Goal: Task Accomplishment & Management: Manage account settings

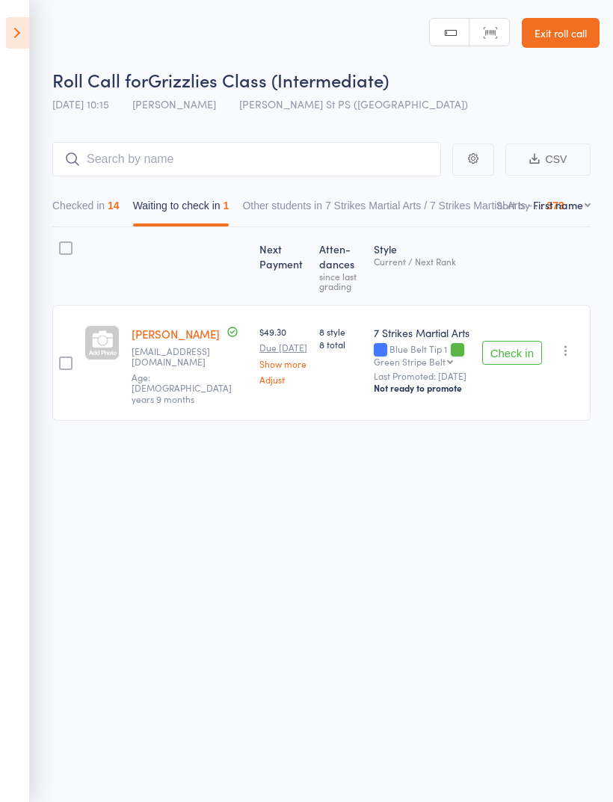
click at [22, 40] on icon at bounding box center [17, 32] width 23 height 31
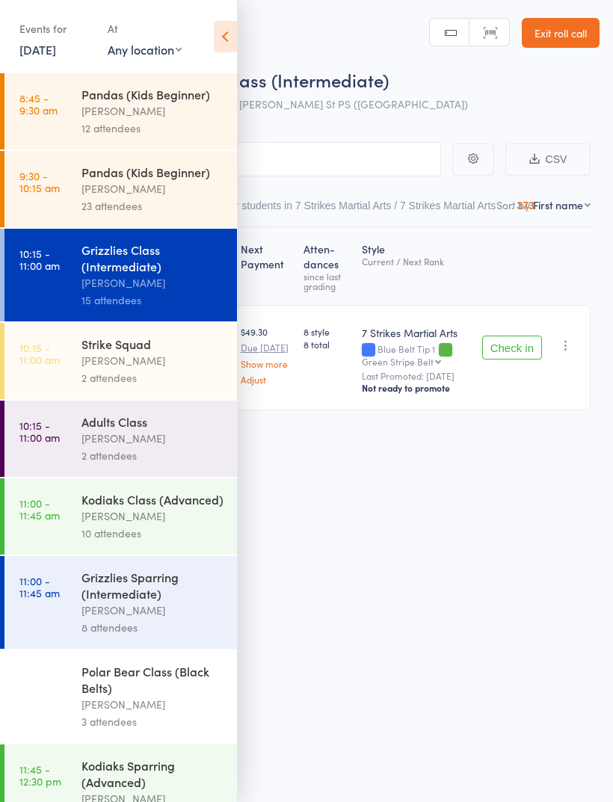
click at [168, 619] on div "[PERSON_NAME]" at bounding box center [152, 609] width 143 height 17
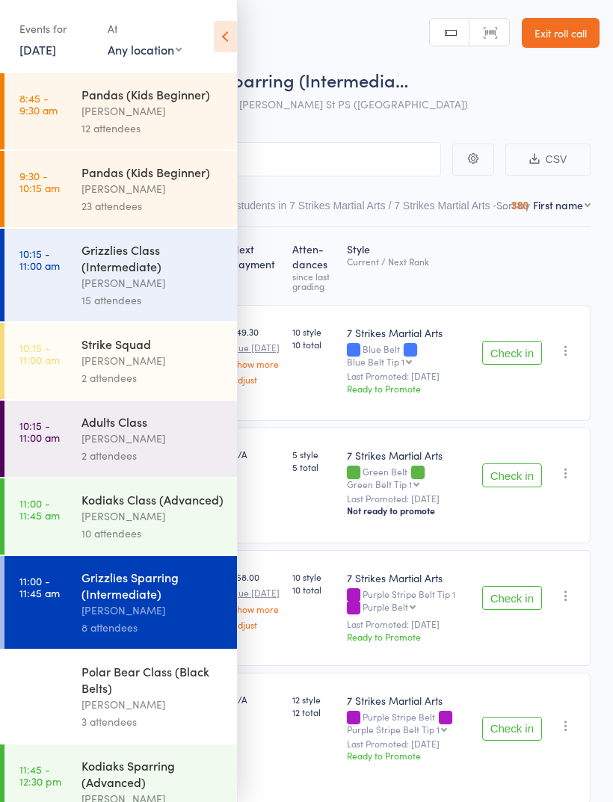
click at [193, 524] on div "[PERSON_NAME]" at bounding box center [152, 515] width 143 height 17
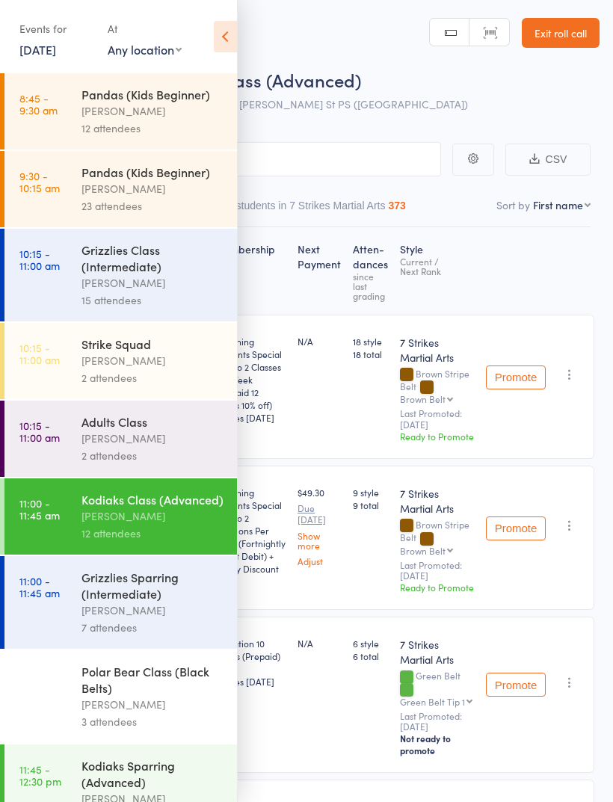
click at [233, 35] on icon at bounding box center [225, 36] width 23 height 31
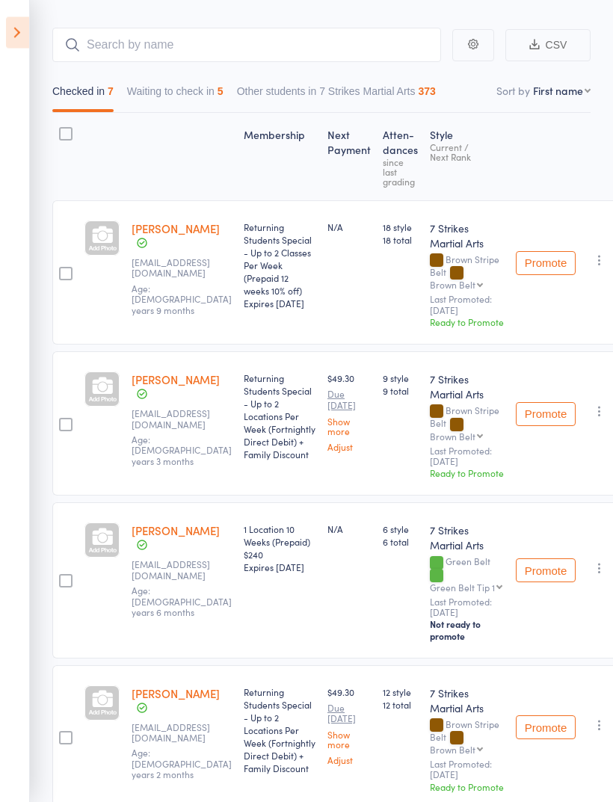
click at [592, 576] on icon "button" at bounding box center [599, 568] width 15 height 15
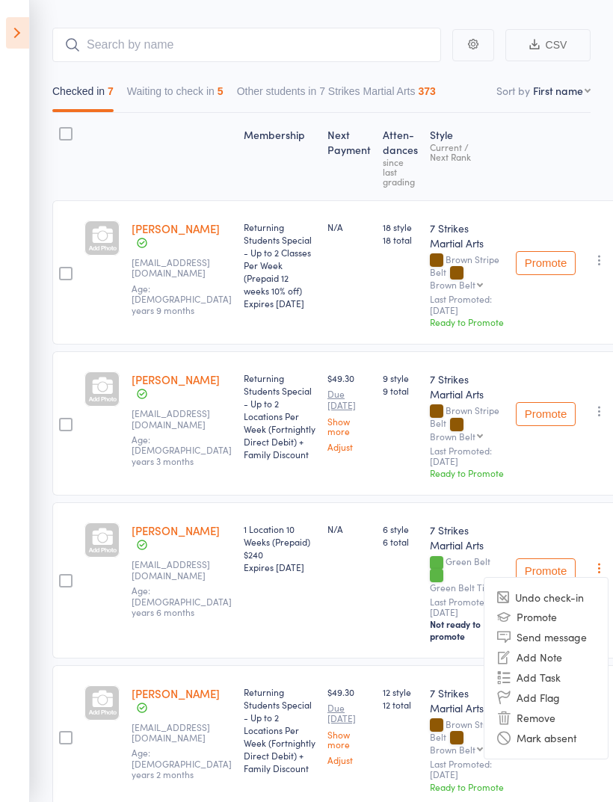
click at [534, 728] on li "Remove" at bounding box center [545, 718] width 123 height 20
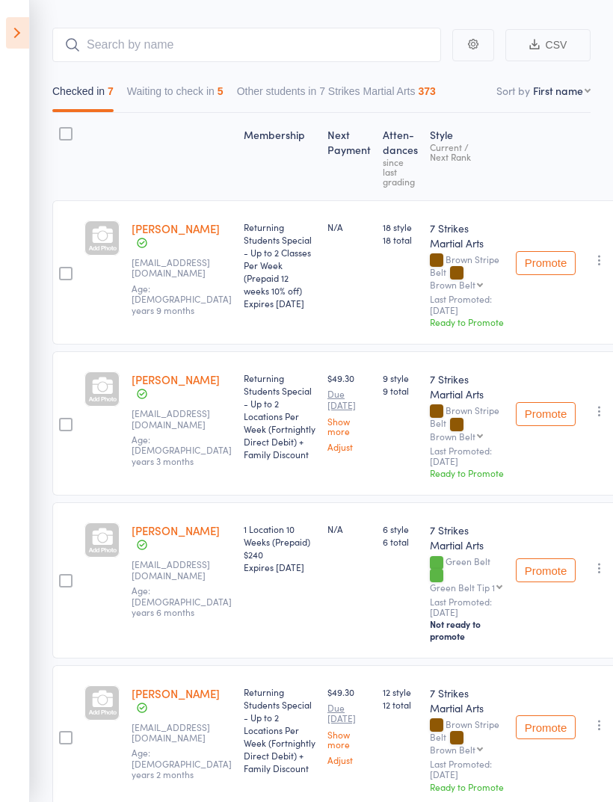
scroll to position [163, 0]
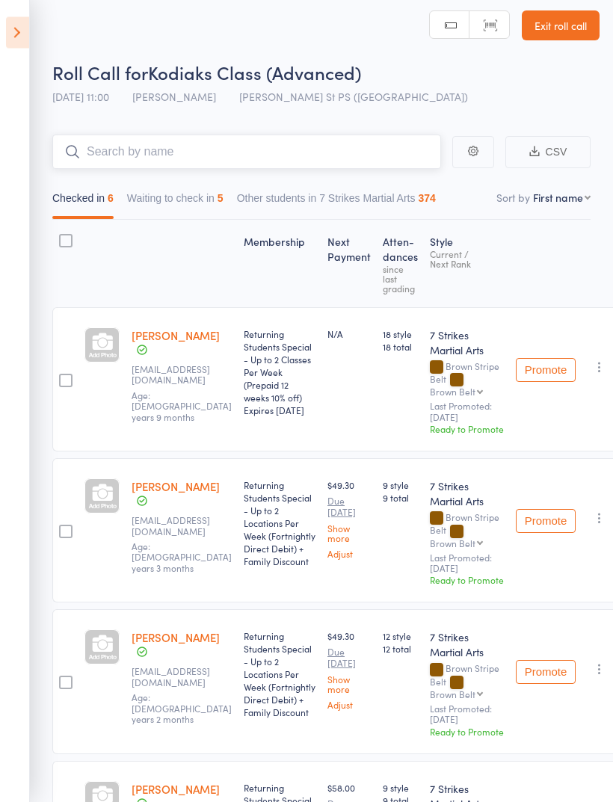
click at [340, 143] on input "search" at bounding box center [246, 152] width 389 height 34
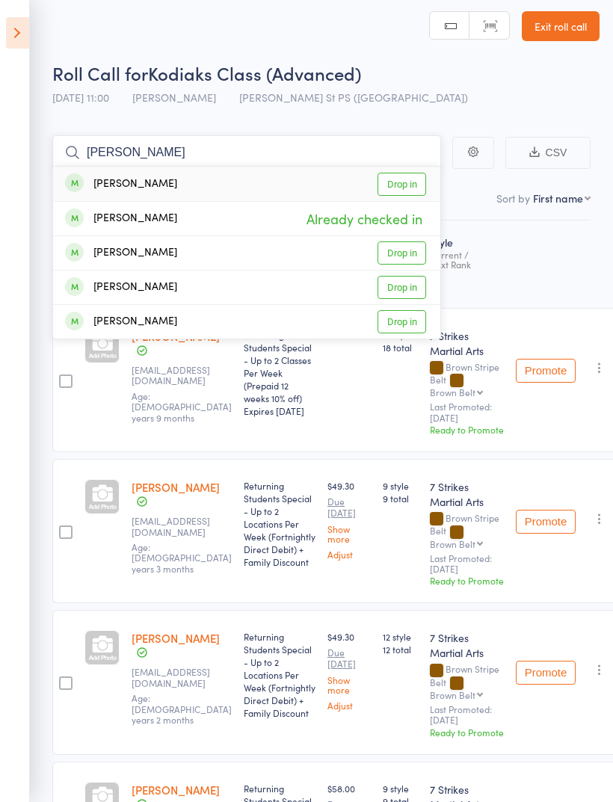
type input "[PERSON_NAME]"
click at [401, 178] on link "Drop in" at bounding box center [401, 184] width 49 height 23
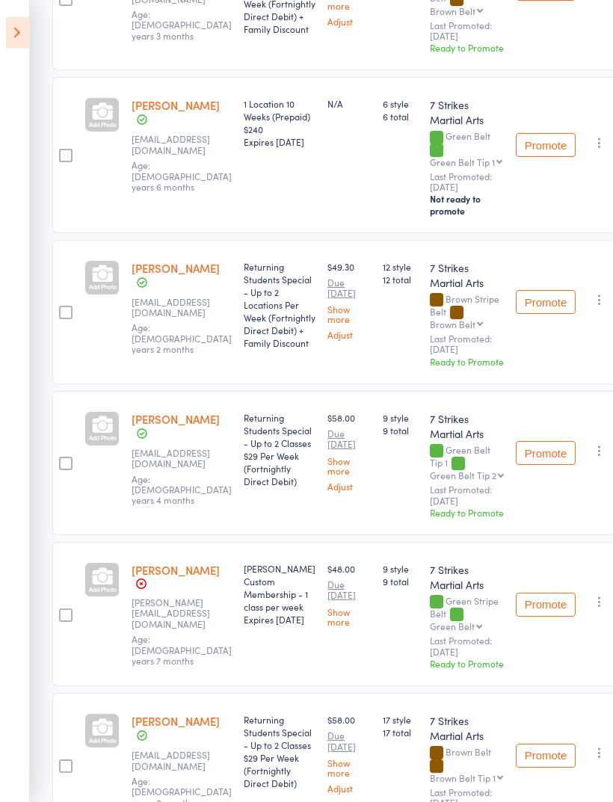
scroll to position [0, 0]
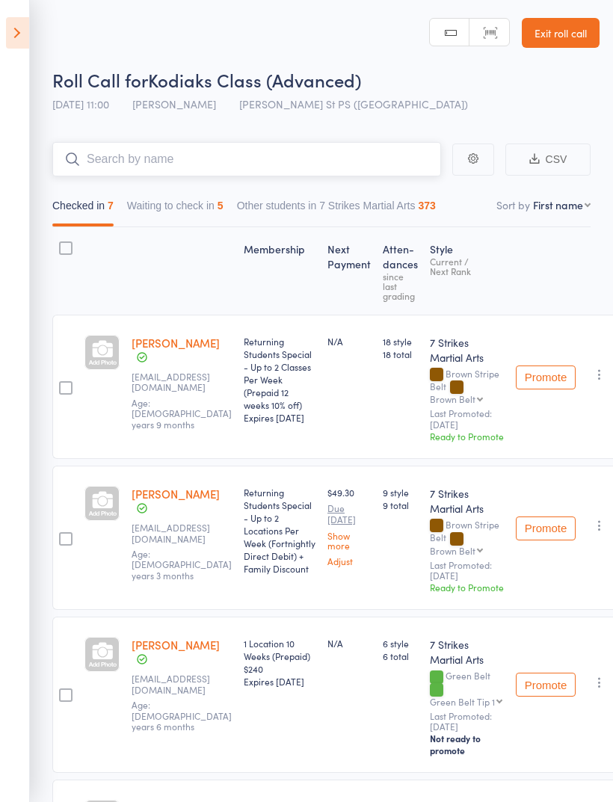
click at [202, 226] on button "Waiting to check in 5" at bounding box center [175, 209] width 96 height 34
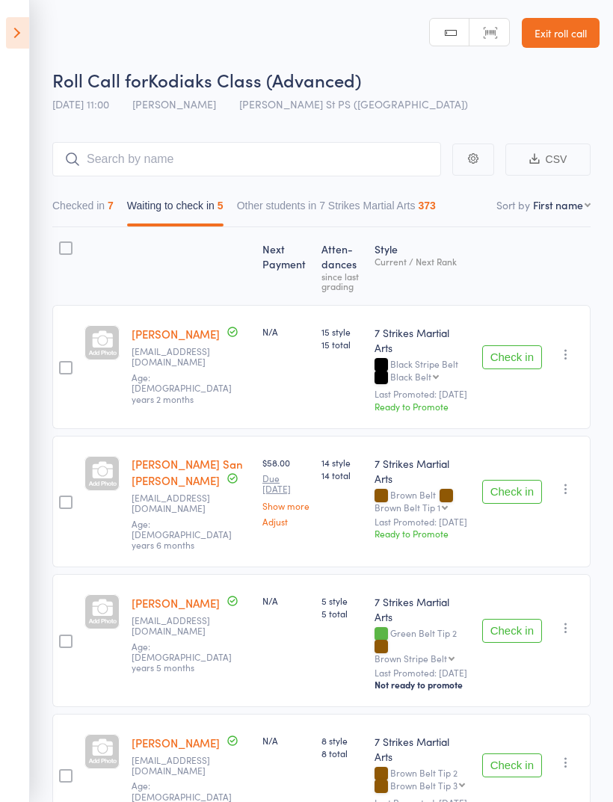
click at [525, 480] on button "Check in" at bounding box center [512, 492] width 60 height 24
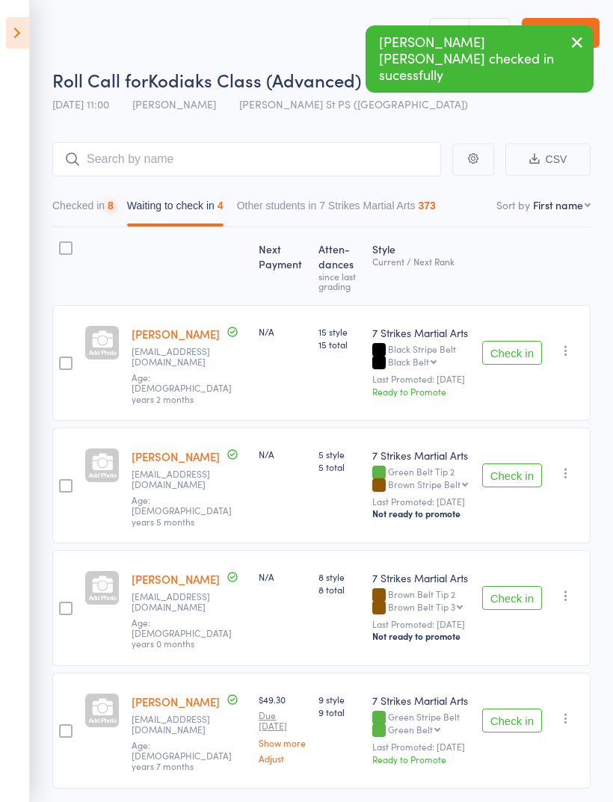
scroll to position [15, 0]
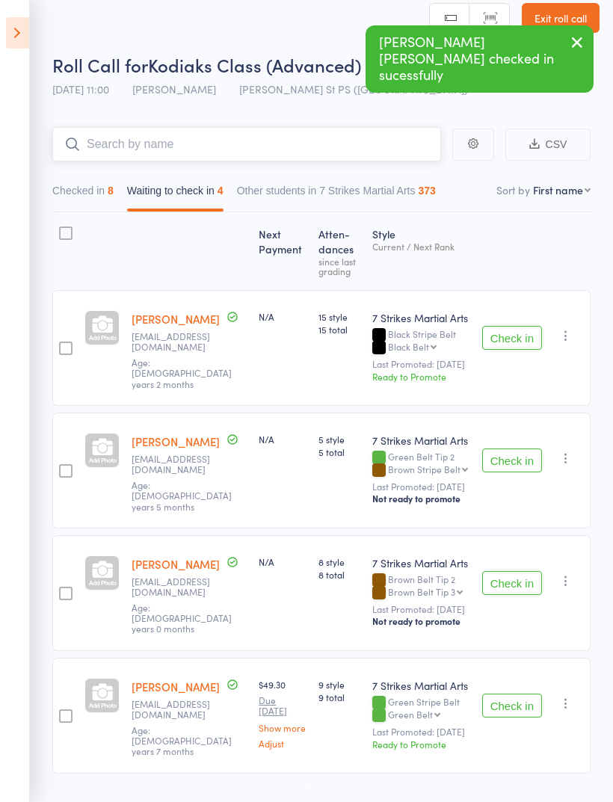
click at [347, 147] on input "search" at bounding box center [246, 144] width 389 height 34
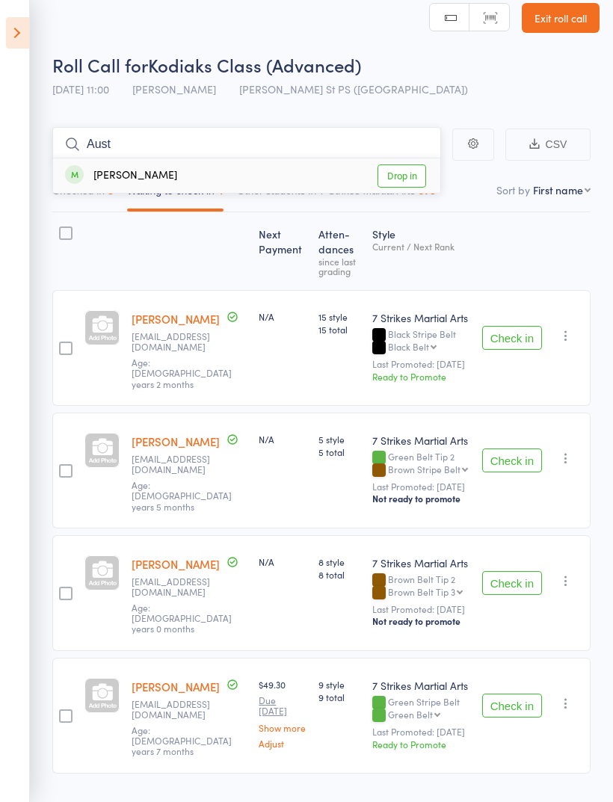
type input "Aust"
click at [415, 182] on link "Drop in" at bounding box center [401, 175] width 49 height 23
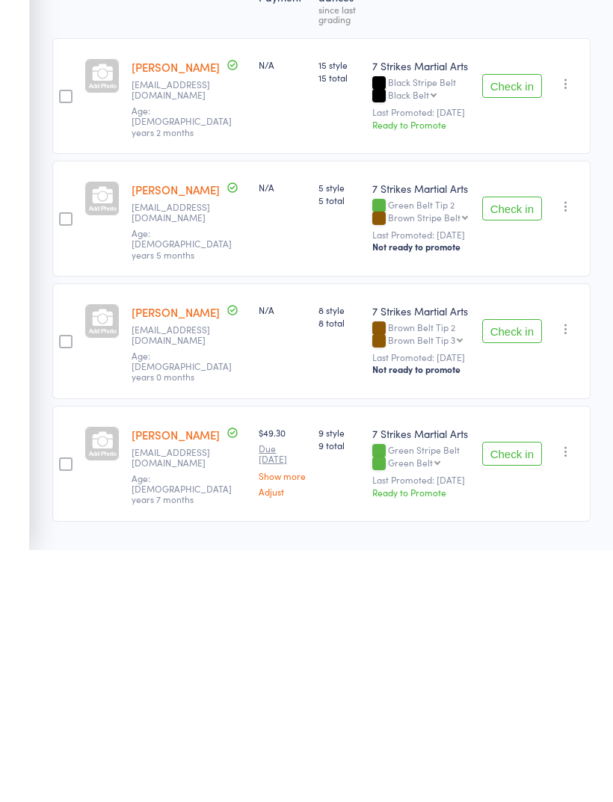
click at [506, 693] on button "Check in" at bounding box center [512, 705] width 60 height 24
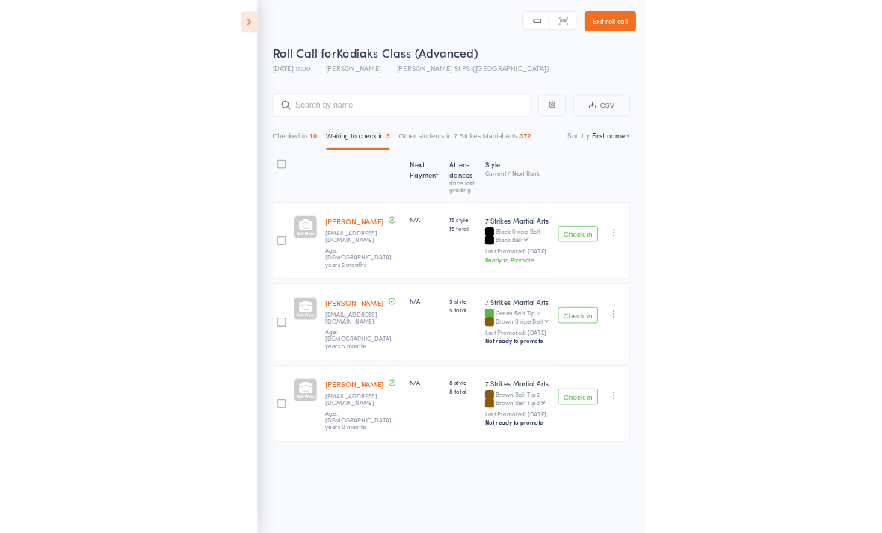
scroll to position [0, 0]
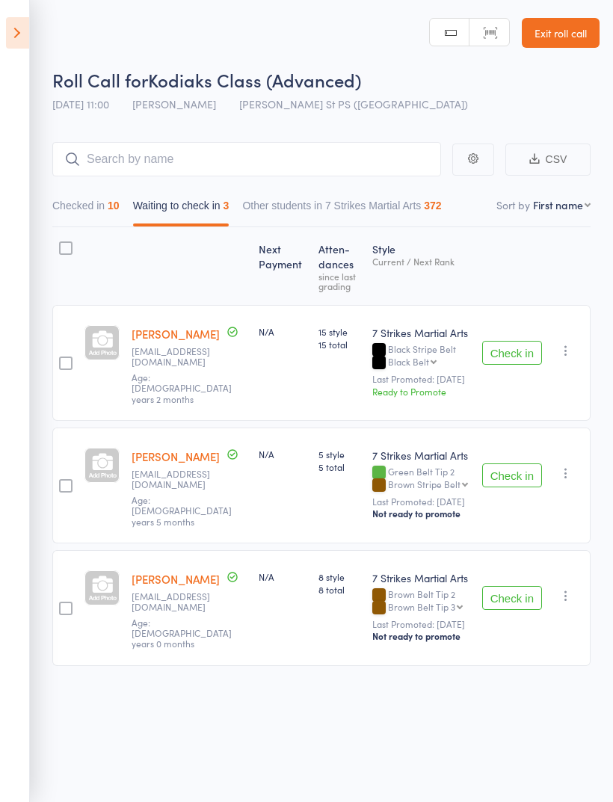
click at [142, 2] on header "Roll Call for Kodiaks Class (Advanced) 14 Sep 11:00 Daniel Jancek Truscott St P…" at bounding box center [306, 60] width 613 height 120
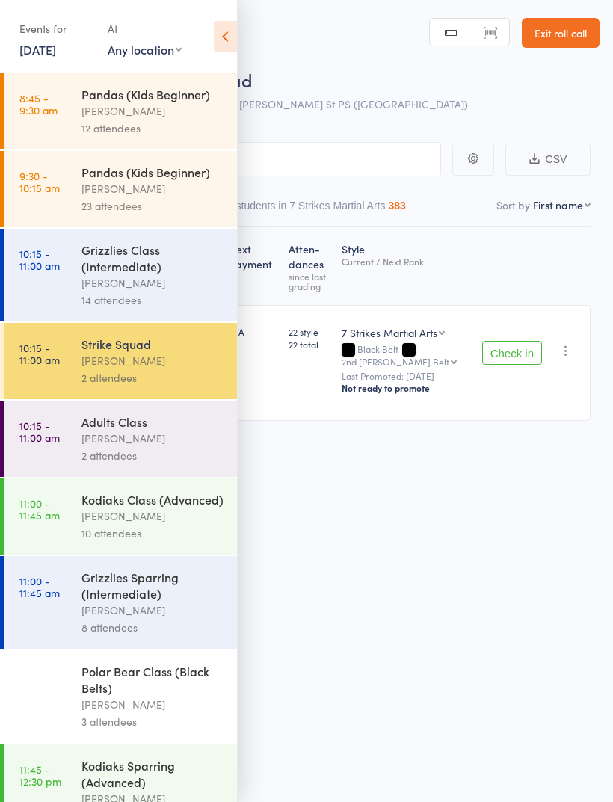
click at [164, 518] on div "Daniel Jancek" at bounding box center [152, 515] width 143 height 17
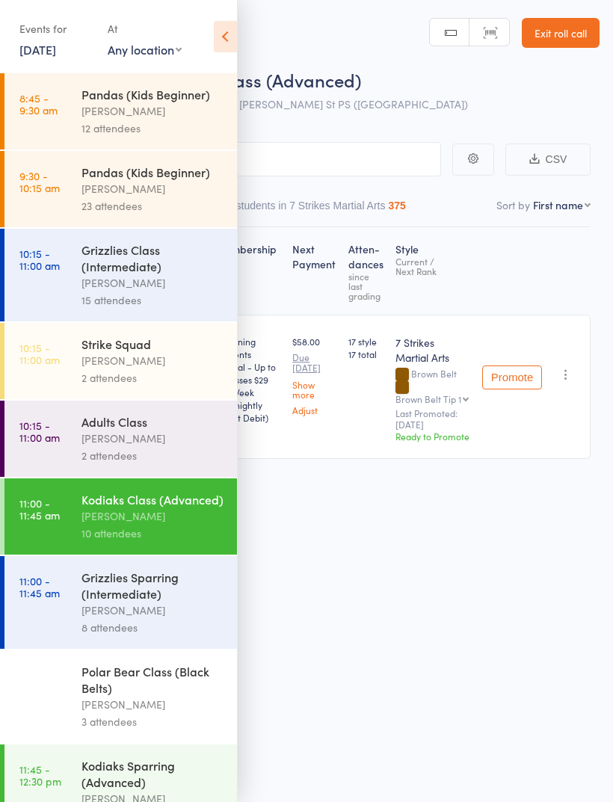
click at [234, 47] on icon at bounding box center [225, 36] width 23 height 31
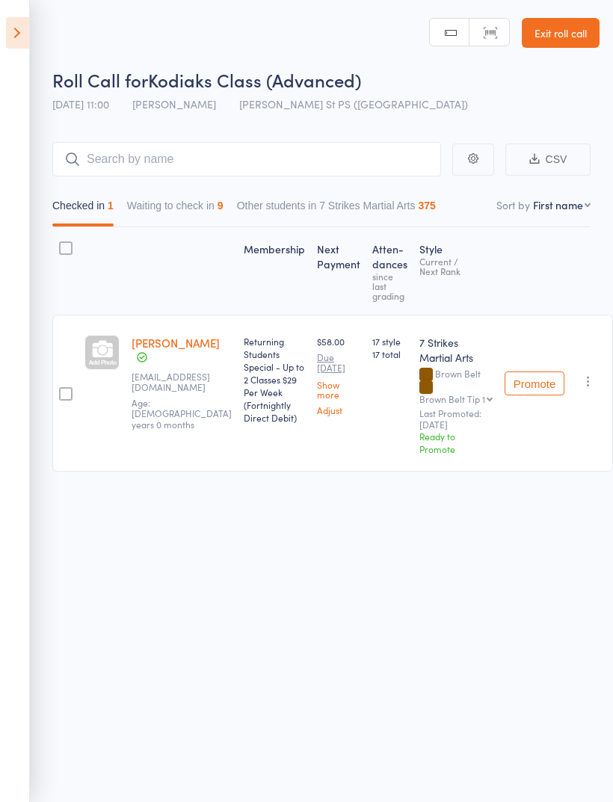
click at [195, 218] on button "Waiting to check in 9" at bounding box center [175, 209] width 96 height 34
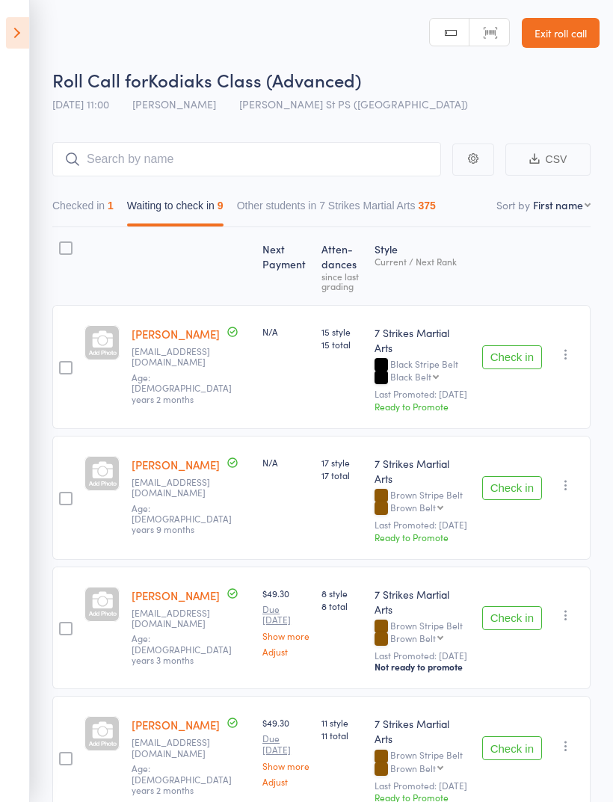
click at [519, 476] on button "Check in" at bounding box center [512, 488] width 60 height 24
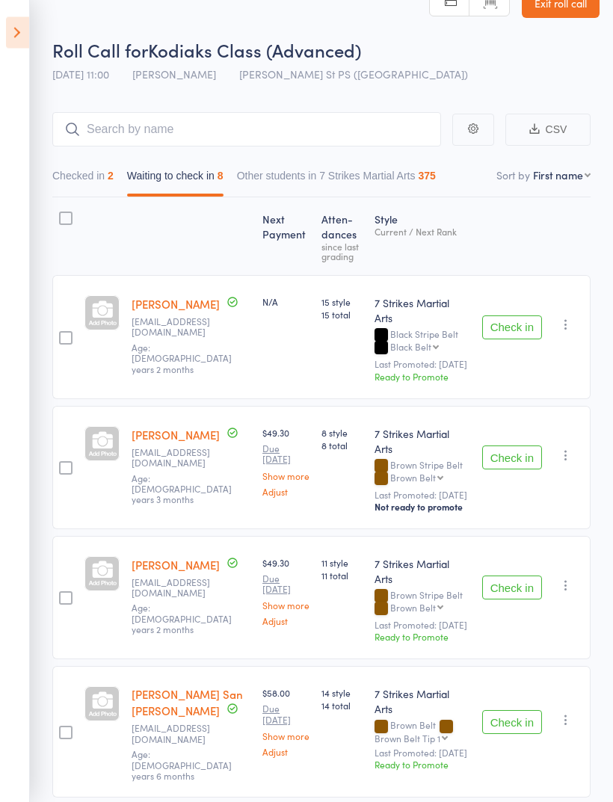
scroll to position [30, 0]
click at [516, 445] on button "Check in" at bounding box center [512, 457] width 60 height 24
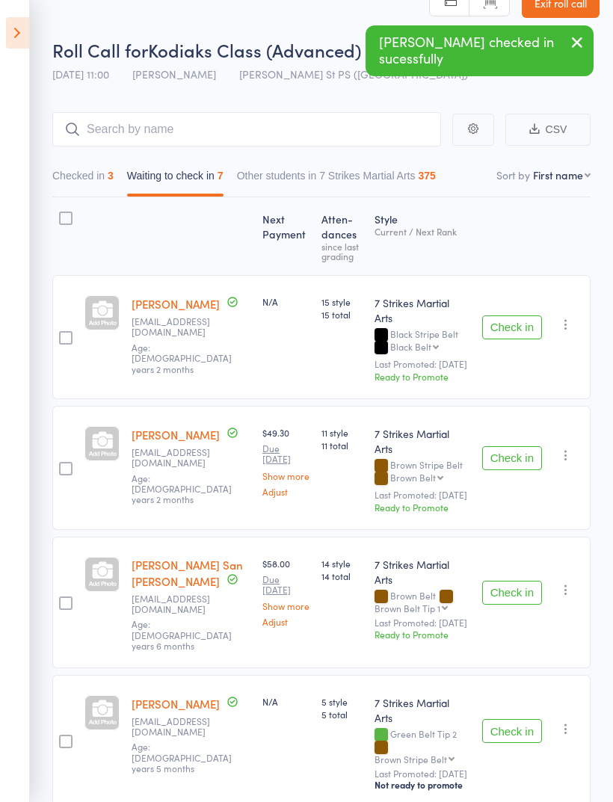
click at [526, 446] on button "Check in" at bounding box center [512, 458] width 60 height 24
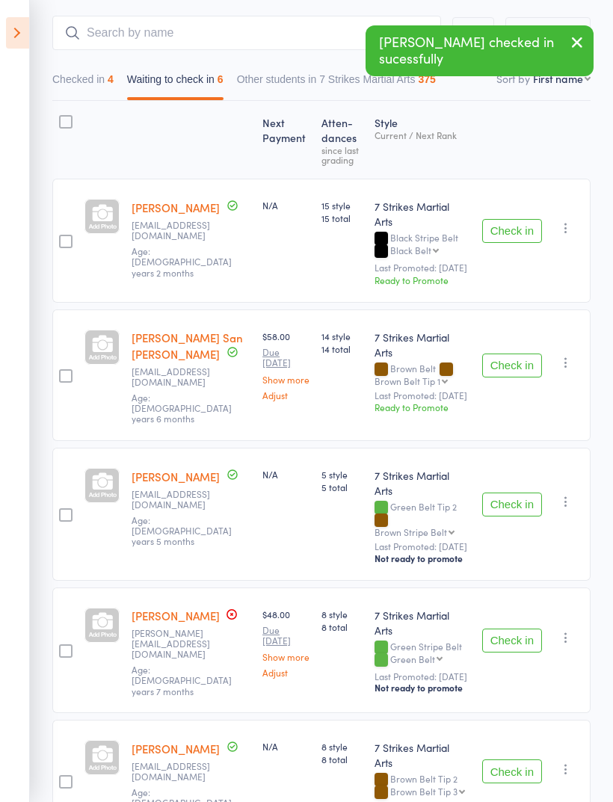
scroll to position [0, 0]
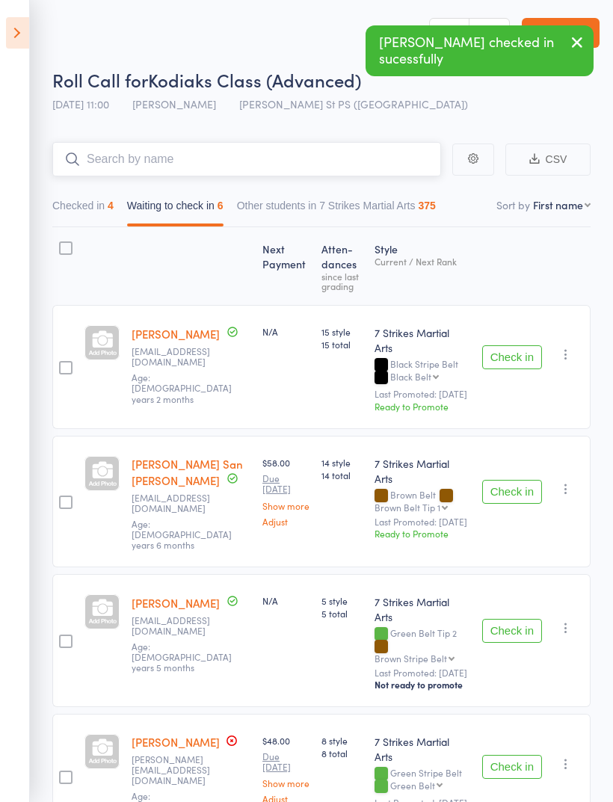
click at [356, 167] on input "search" at bounding box center [246, 159] width 389 height 34
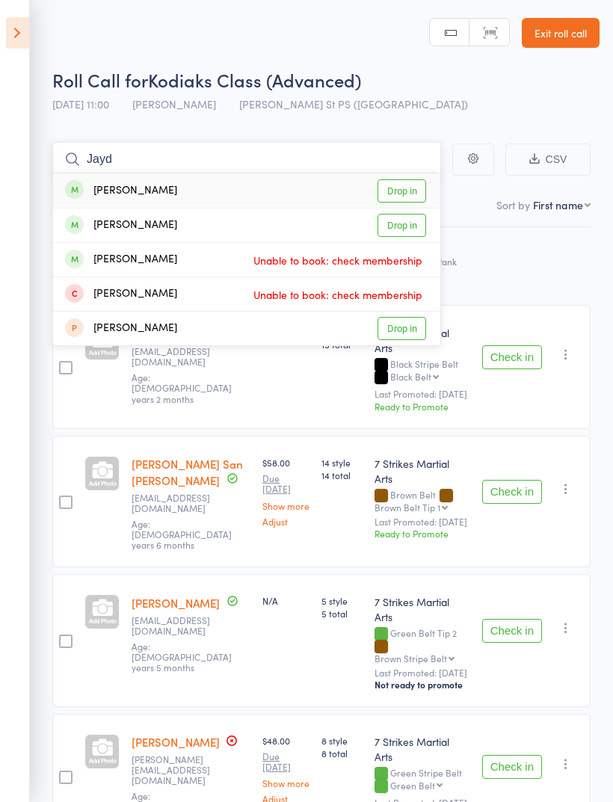
type input "Jayd"
click at [413, 186] on link "Drop in" at bounding box center [401, 190] width 49 height 23
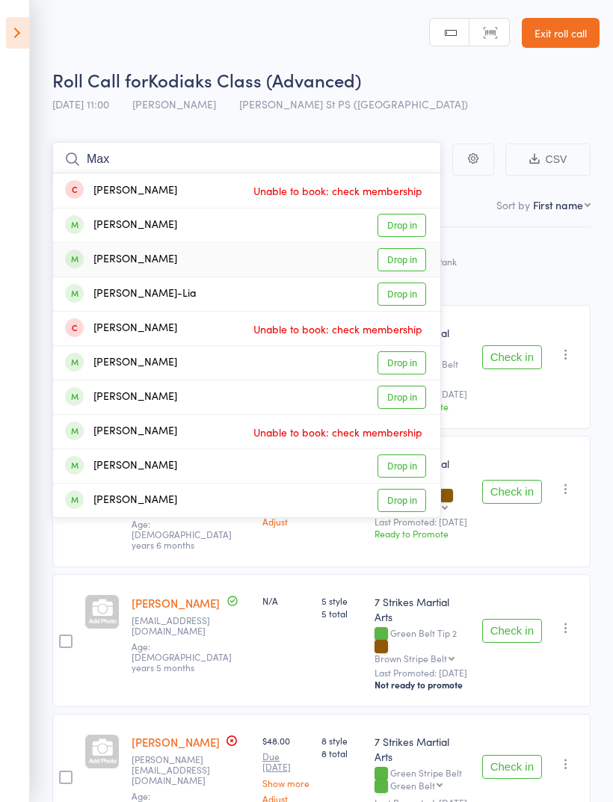
type input "Max"
click at [411, 258] on link "Drop in" at bounding box center [401, 259] width 49 height 23
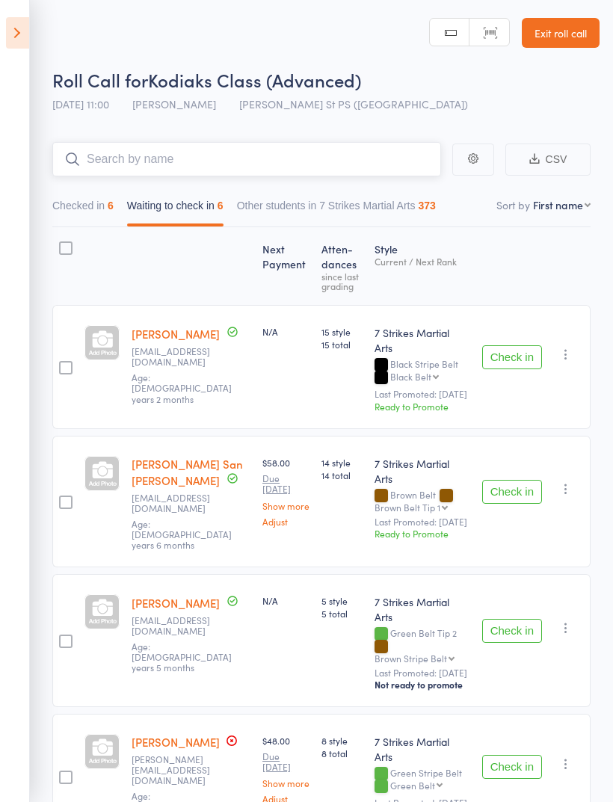
click at [90, 214] on button "Checked in 6" at bounding box center [82, 209] width 61 height 34
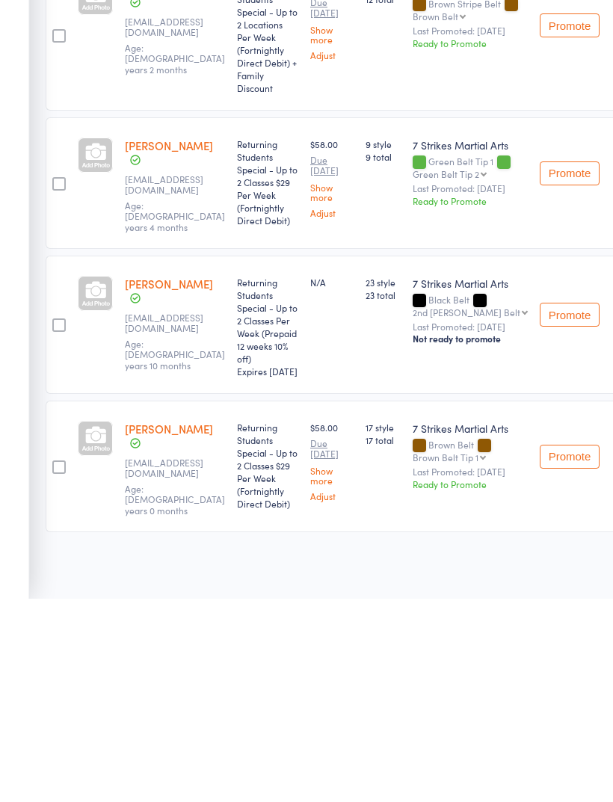
scroll to position [492, 6]
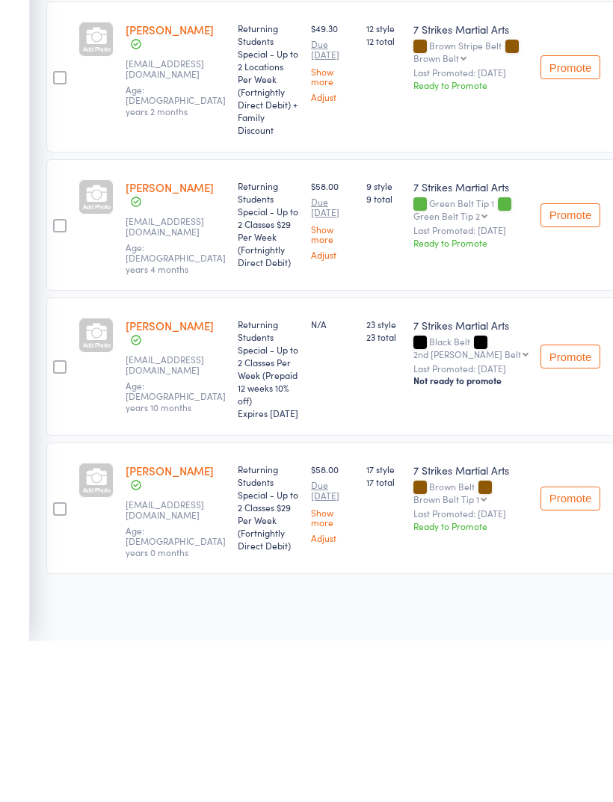
click at [612, 508] on icon "button" at bounding box center [623, 515] width 15 height 15
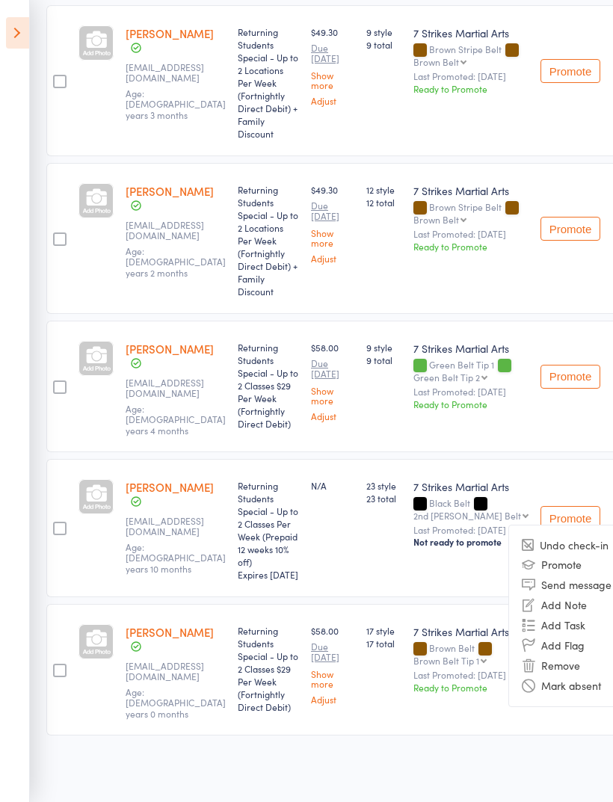
click at [539, 675] on li "Remove" at bounding box center [570, 665] width 123 height 20
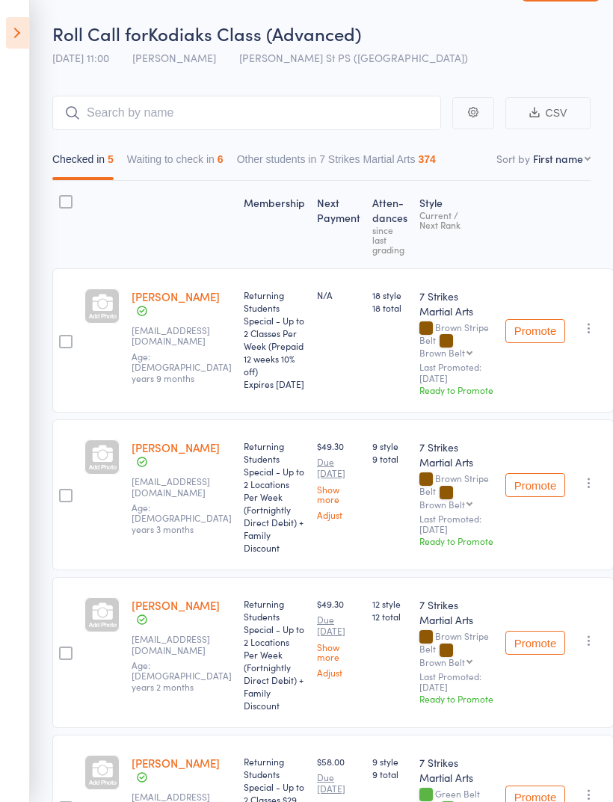
scroll to position [0, 0]
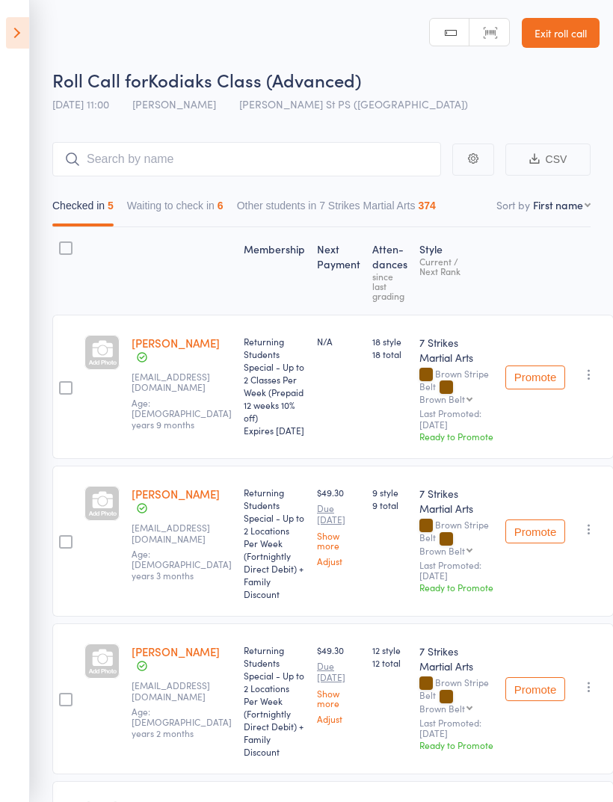
click at [217, 208] on button "Waiting to check in 6" at bounding box center [175, 209] width 96 height 34
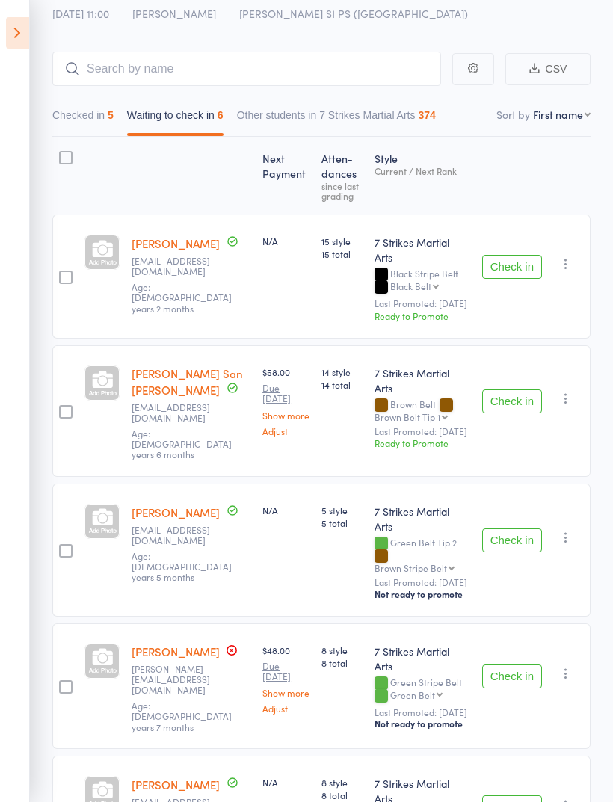
scroll to position [98, 0]
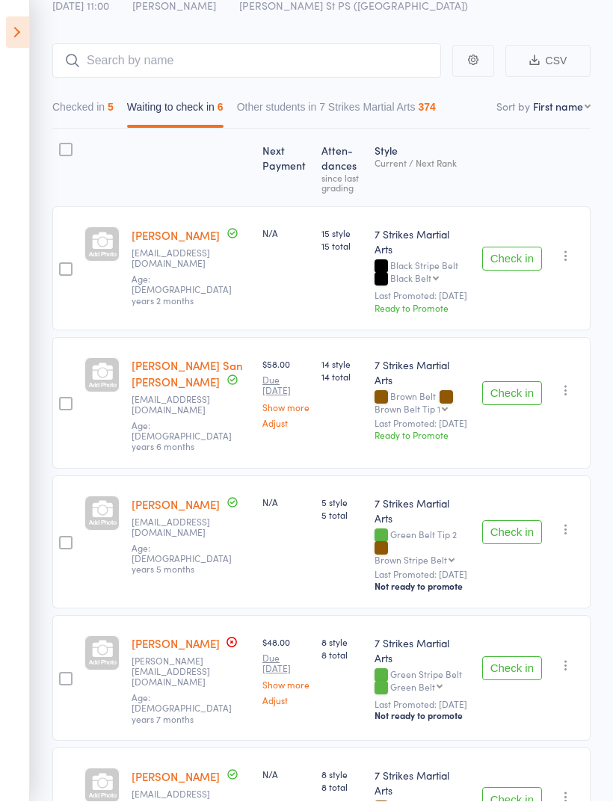
click at [522, 657] on button "Check in" at bounding box center [512, 669] width 60 height 24
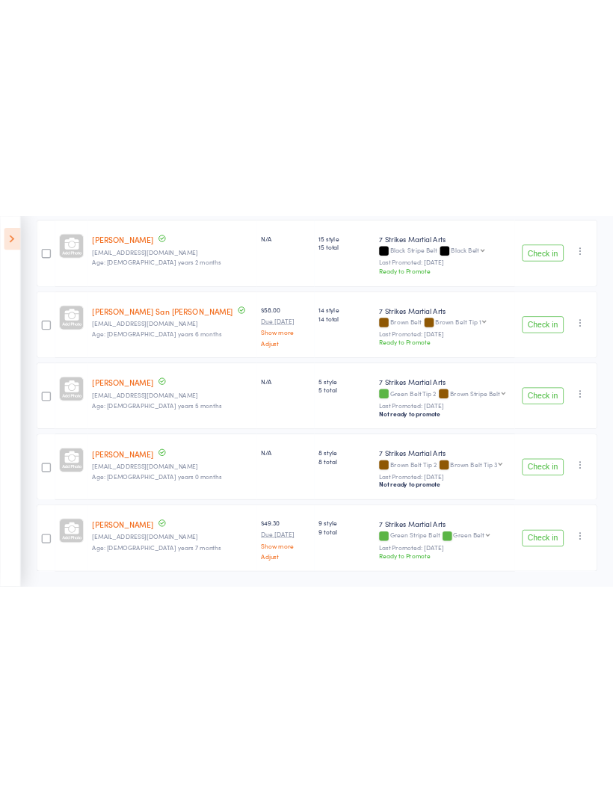
scroll to position [90, 0]
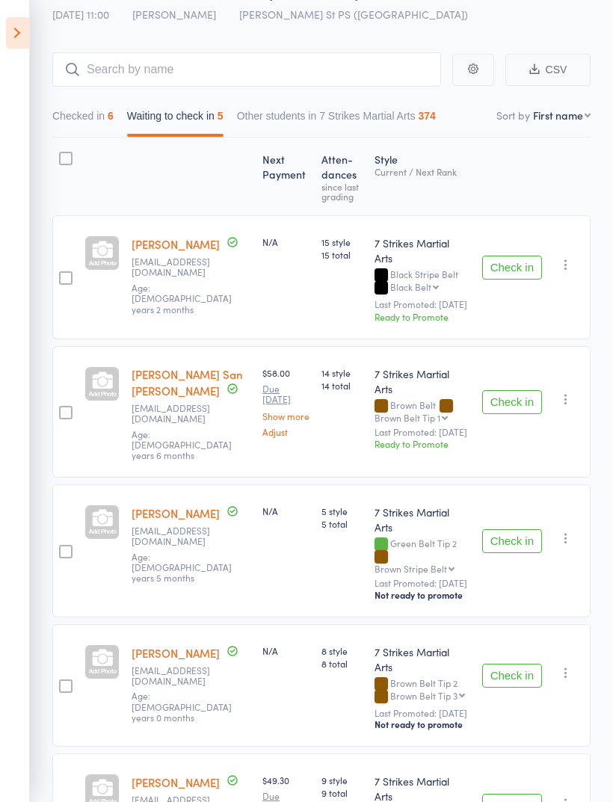
click at [97, 121] on button "Checked in 6" at bounding box center [82, 119] width 61 height 34
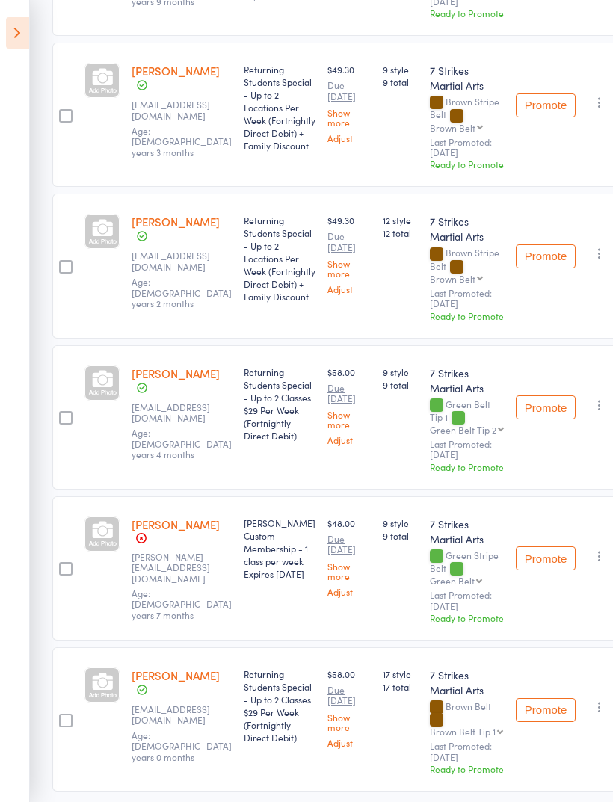
scroll to position [509, 0]
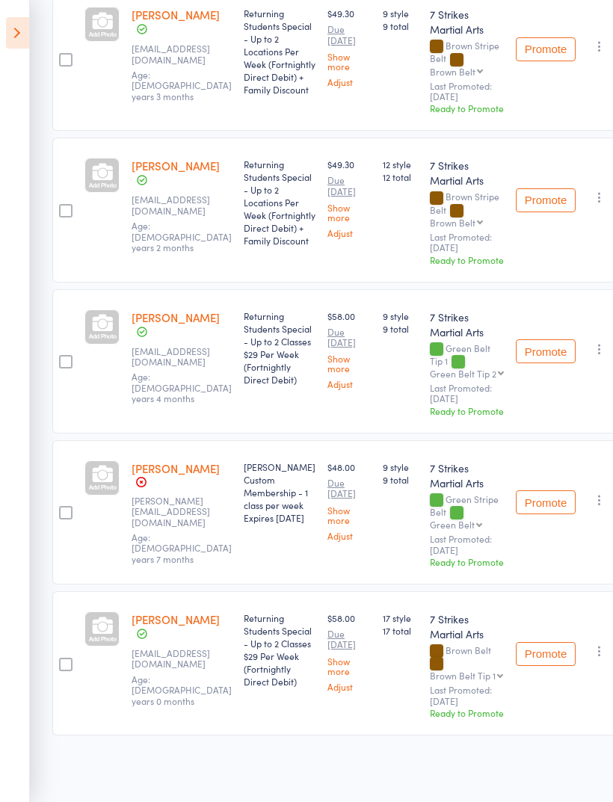
click at [183, 476] on link "[PERSON_NAME]" at bounding box center [175, 468] width 88 height 16
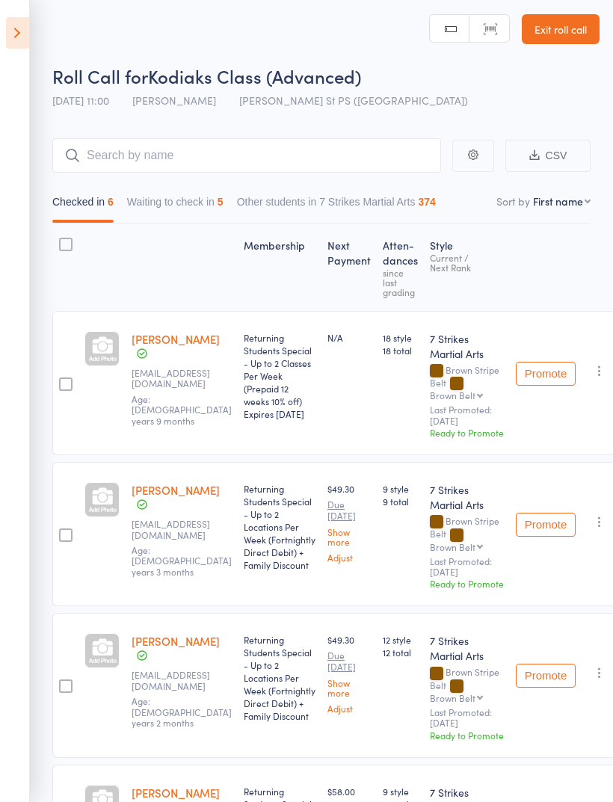
scroll to position [3, 0]
click at [272, 161] on input "search" at bounding box center [246, 156] width 389 height 34
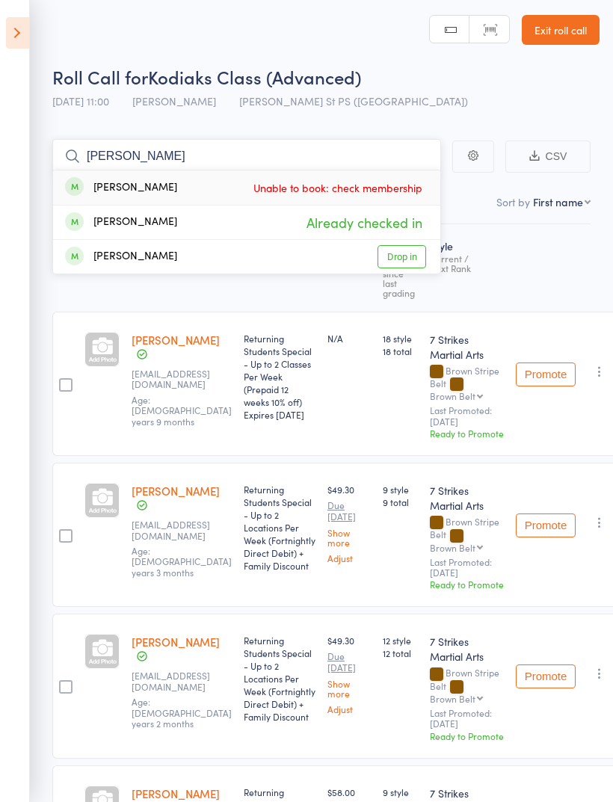
type input "[PERSON_NAME]"
click at [392, 190] on span "Unable to book: check membership" at bounding box center [338, 187] width 176 height 22
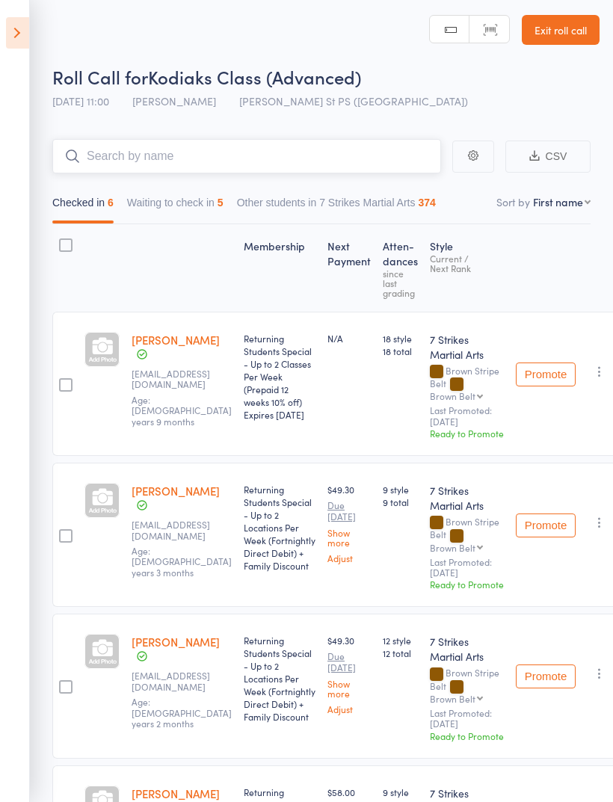
scroll to position [0, 0]
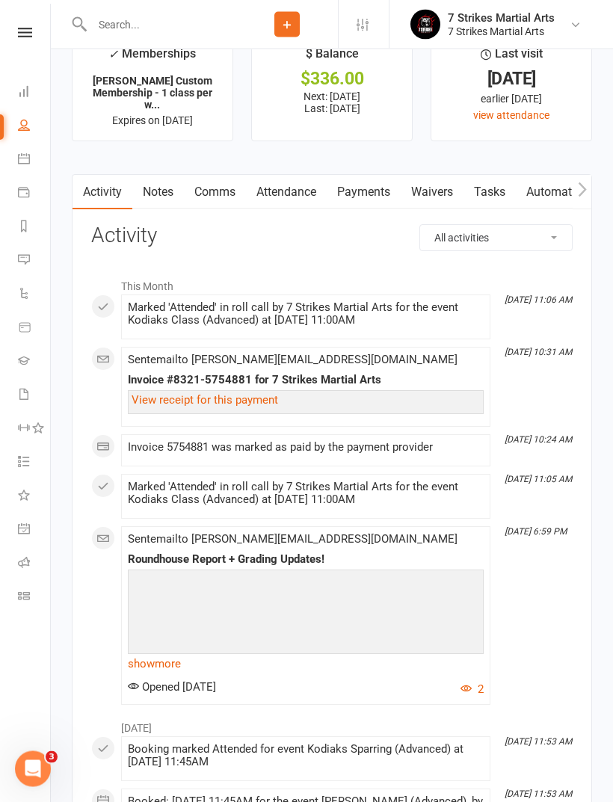
click at [389, 203] on link "Payments" at bounding box center [364, 193] width 74 height 34
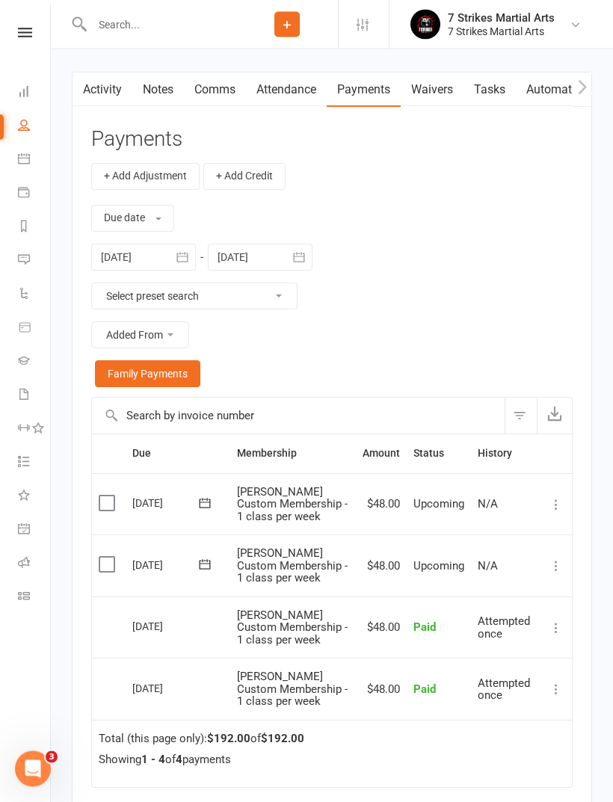
scroll to position [1655, 0]
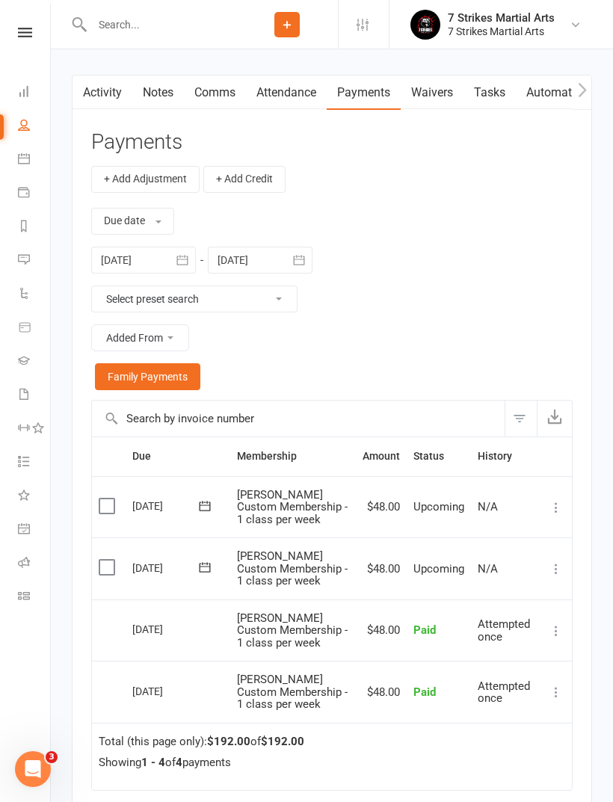
click at [181, 273] on button "button" at bounding box center [182, 260] width 27 height 27
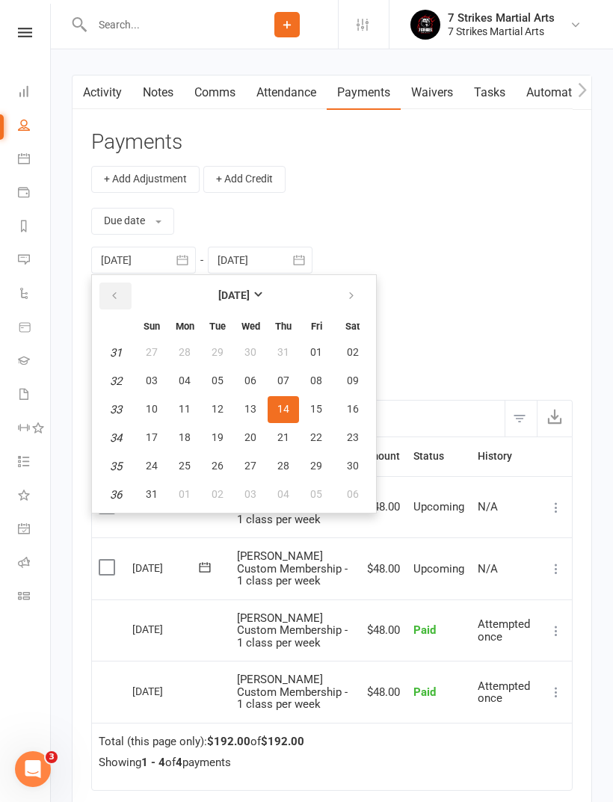
click at [108, 309] on button "button" at bounding box center [115, 295] width 32 height 27
click at [116, 309] on button "button" at bounding box center [115, 295] width 32 height 27
click at [352, 358] on span "07" at bounding box center [353, 352] width 12 height 12
type input "07 Jun 2025"
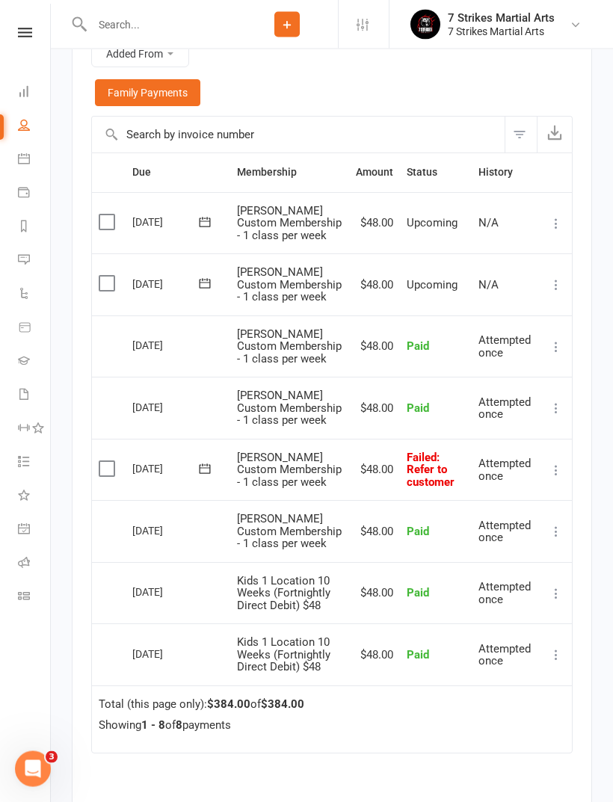
scroll to position [1933, 0]
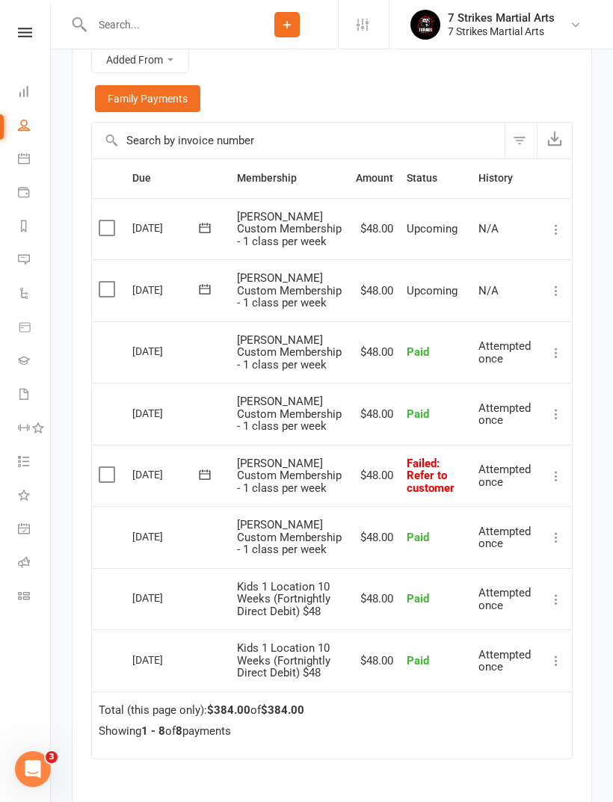
click at [554, 483] on icon at bounding box center [555, 475] width 15 height 15
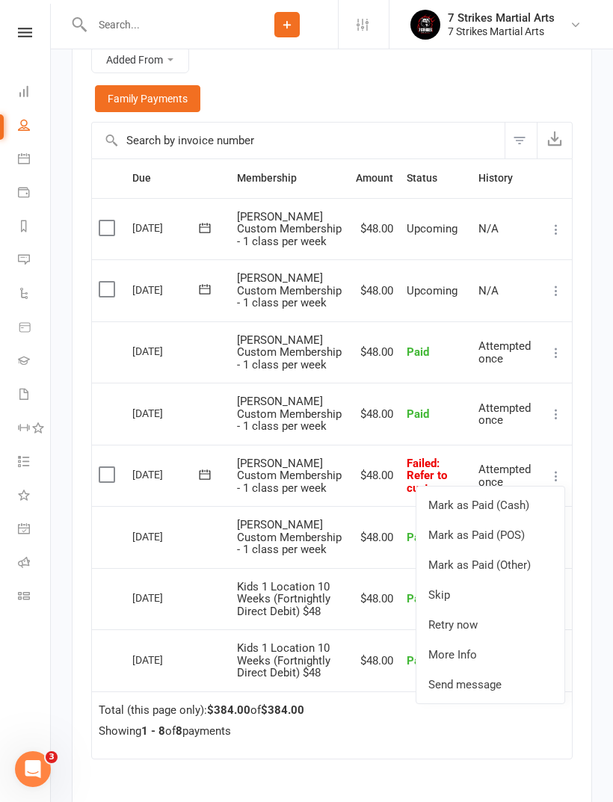
click at [476, 628] on link "Retry now" at bounding box center [490, 625] width 148 height 30
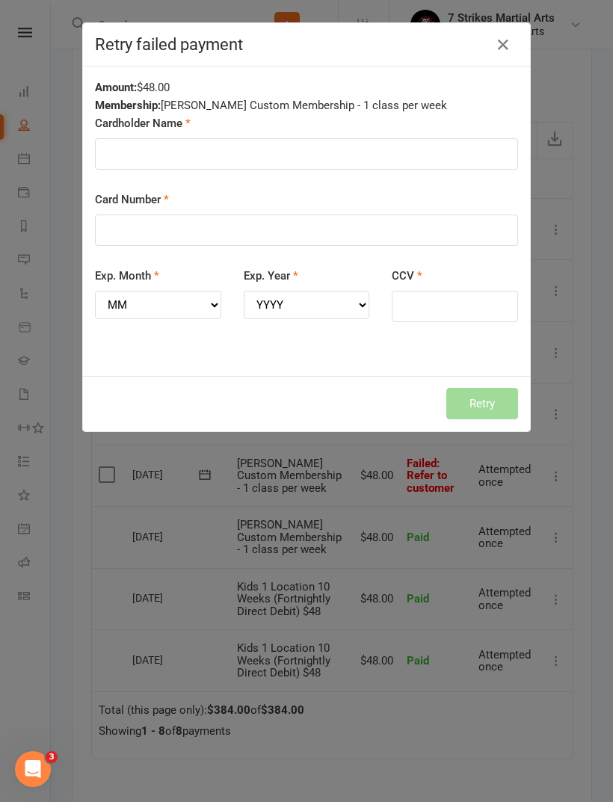
click at [495, 33] on button "button" at bounding box center [503, 45] width 24 height 24
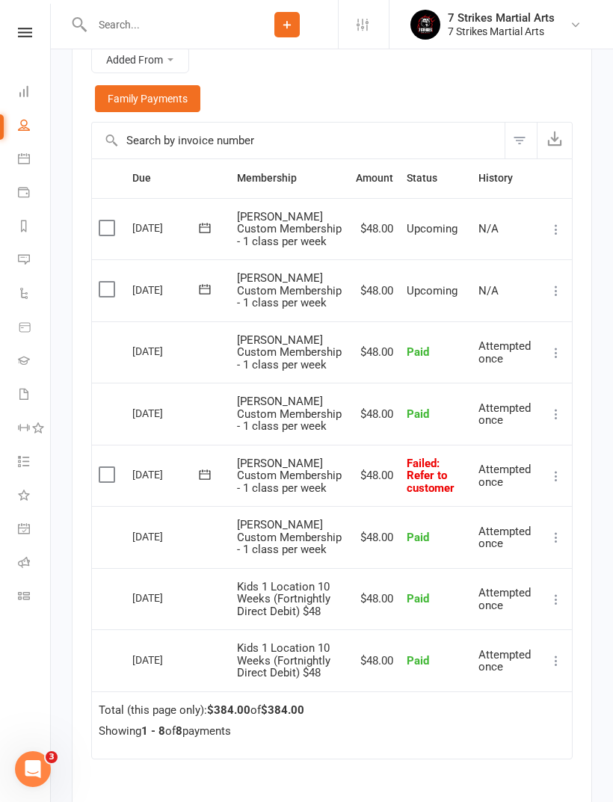
click at [205, 482] on icon at bounding box center [204, 474] width 15 height 15
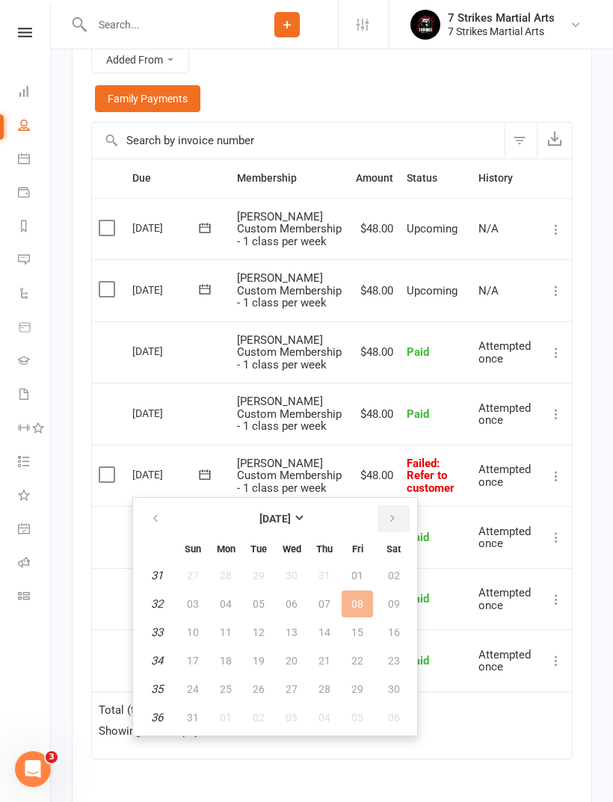
click at [396, 513] on icon "button" at bounding box center [392, 519] width 10 height 12
click at [195, 632] on span "14" at bounding box center [193, 632] width 12 height 12
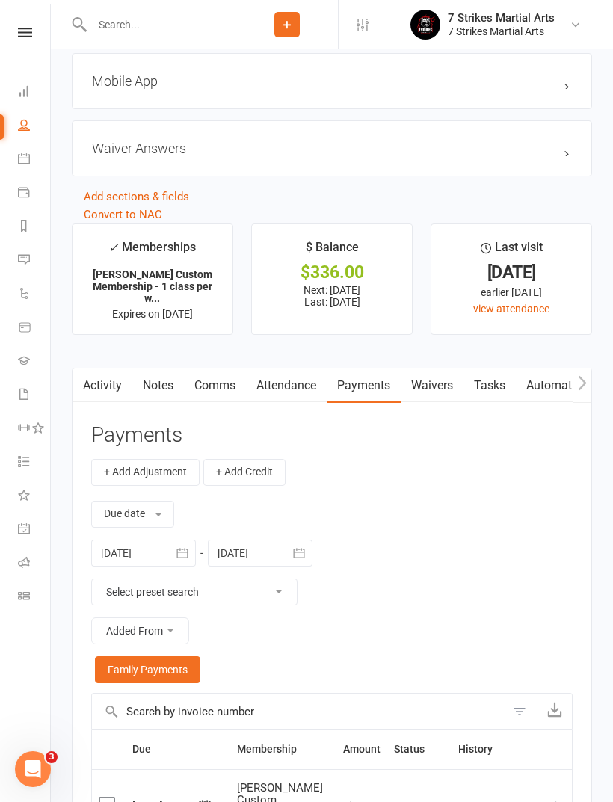
scroll to position [1357, 0]
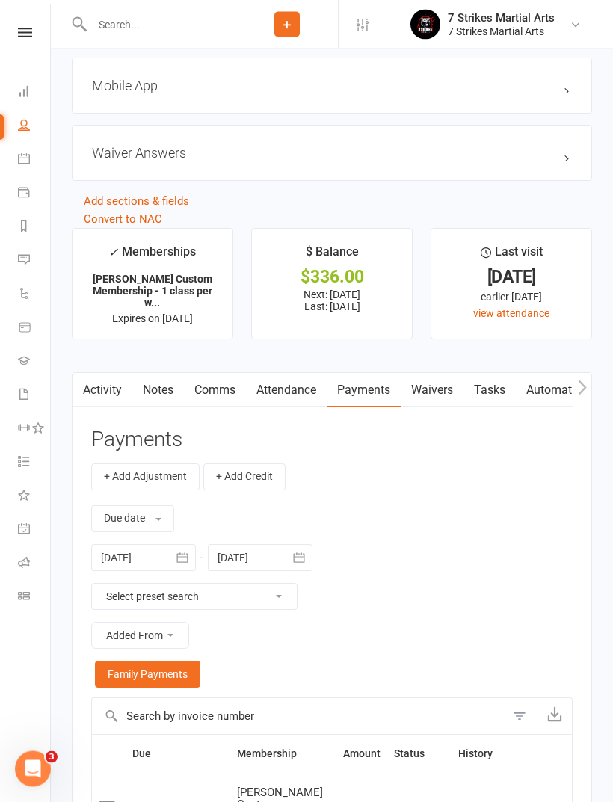
click at [187, 33] on input "text" at bounding box center [161, 24] width 149 height 21
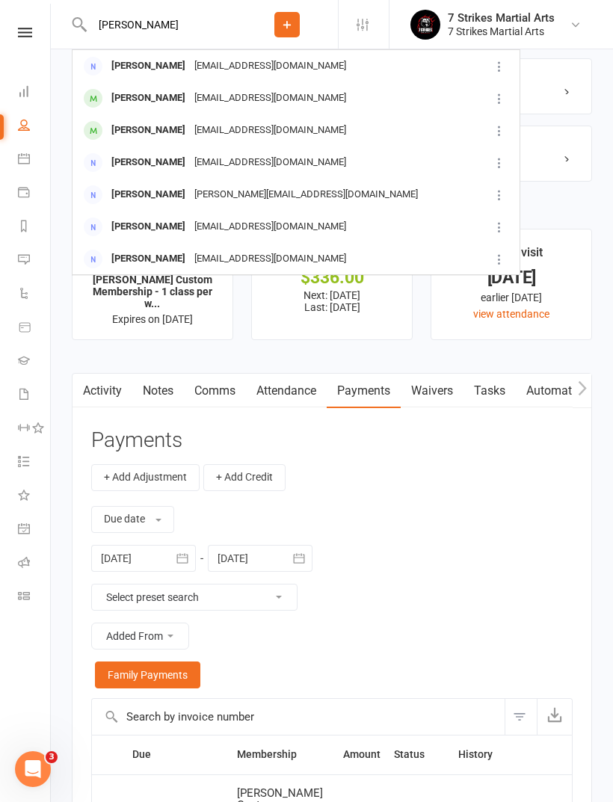
type input "[PERSON_NAME]"
click at [192, 133] on div "ruiwang.angelis@hotmail.com" at bounding box center [270, 131] width 161 height 22
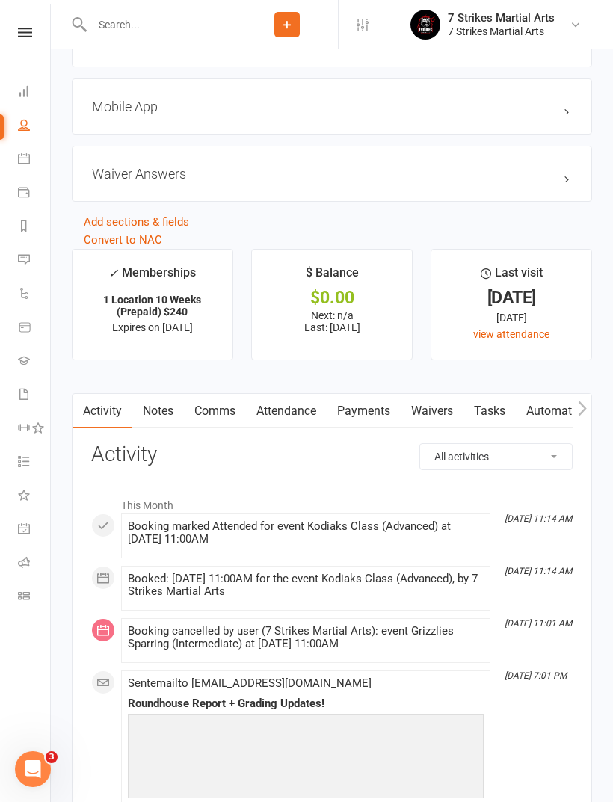
click at [300, 406] on link "Attendance" at bounding box center [286, 411] width 81 height 34
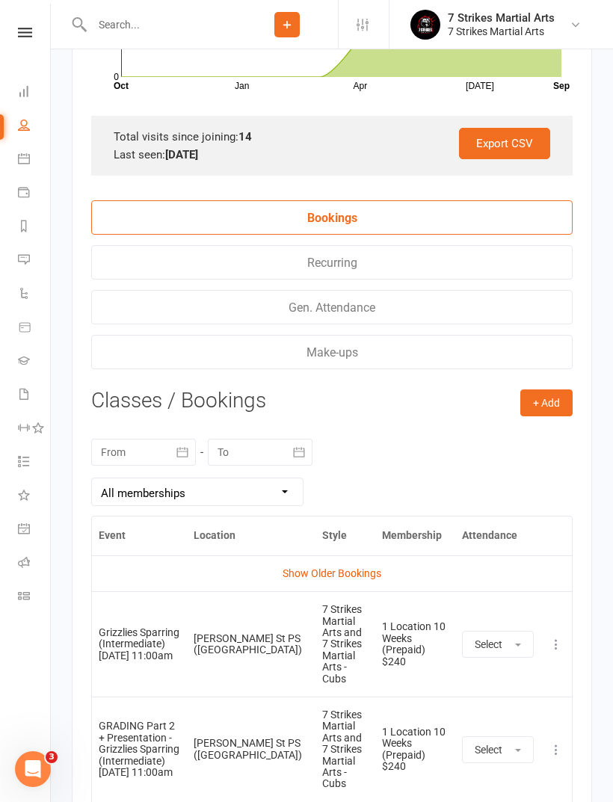
scroll to position [2115, 0]
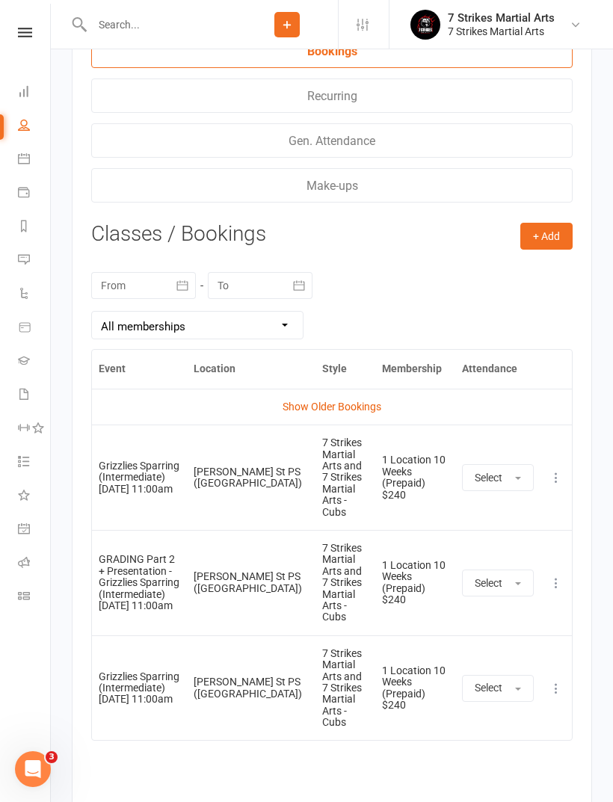
click at [353, 410] on link "Show Older Bookings" at bounding box center [331, 406] width 99 height 12
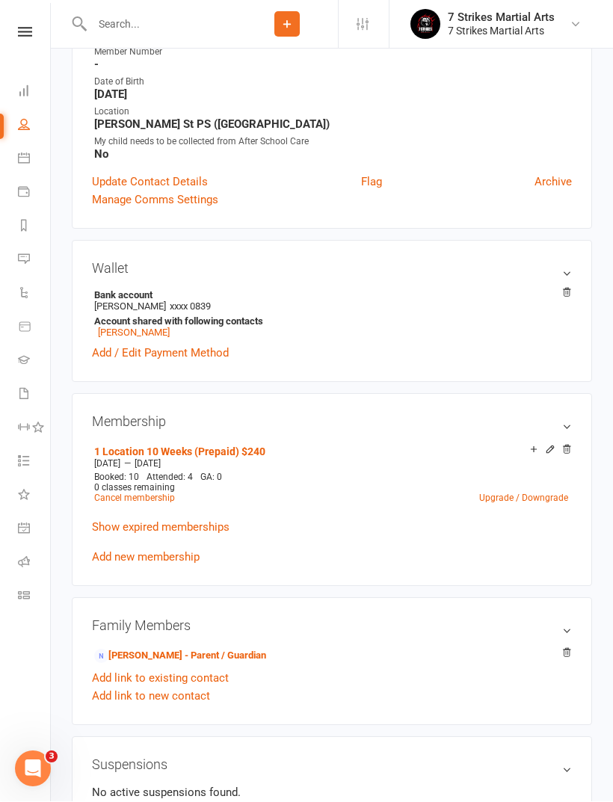
scroll to position [296, 0]
click at [550, 453] on icon at bounding box center [549, 449] width 7 height 7
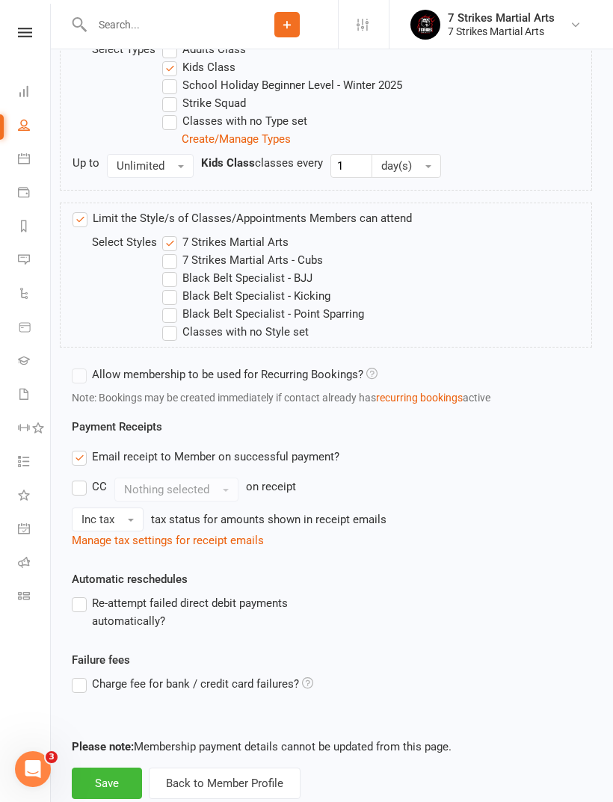
scroll to position [701, 0]
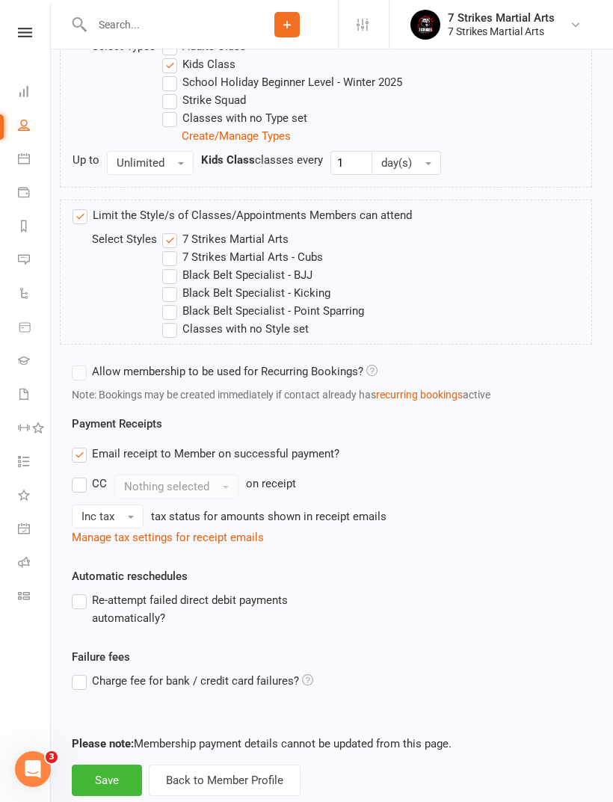
click at [81, 376] on label "Allow membership to be used for Recurring Bookings?" at bounding box center [225, 371] width 306 height 18
click at [85, 373] on label "Allow membership to be used for Recurring Bookings?" at bounding box center [225, 371] width 306 height 18
click at [82, 386] on div "Note: Bookings may be created immediately if contact already has recurring book…" at bounding box center [332, 394] width 520 height 16
click at [250, 778] on button "Back to Member Profile" at bounding box center [225, 779] width 152 height 31
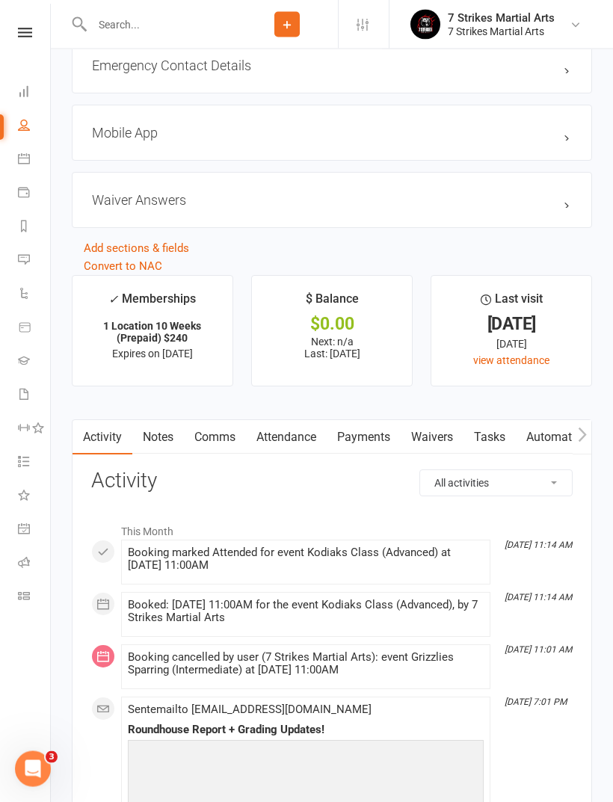
click at [306, 441] on link "Attendance" at bounding box center [286, 438] width 81 height 34
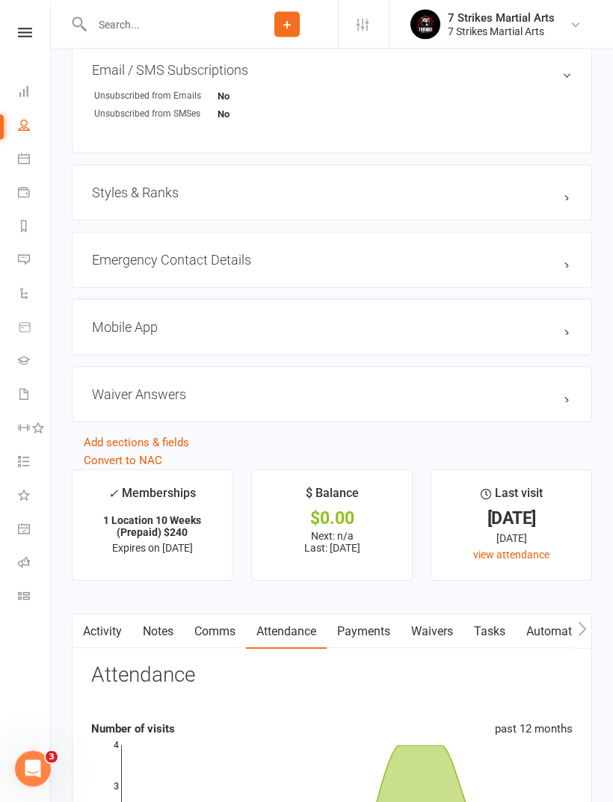
click at [498, 194] on h3 "Styles & Ranks" at bounding box center [332, 193] width 480 height 16
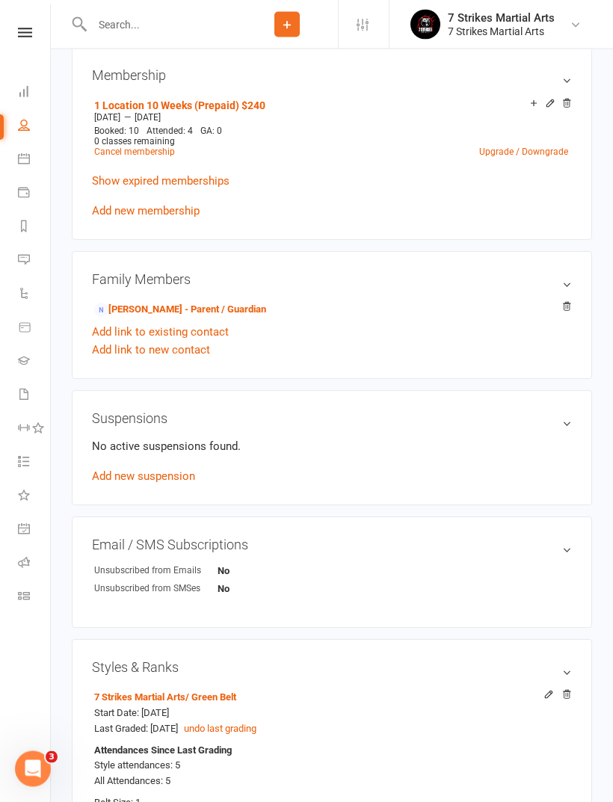
scroll to position [643, 0]
click at [530, 108] on icon at bounding box center [533, 102] width 10 height 10
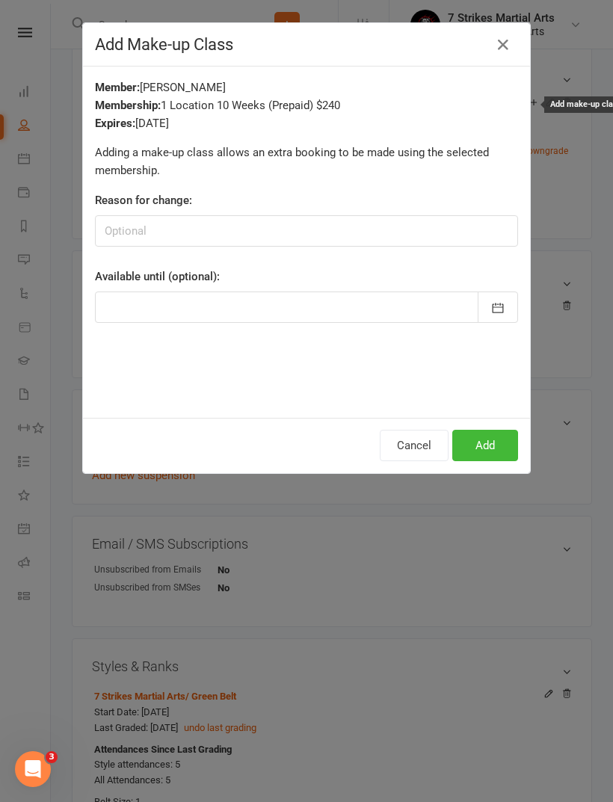
click at [504, 445] on button "Add" at bounding box center [485, 445] width 66 height 31
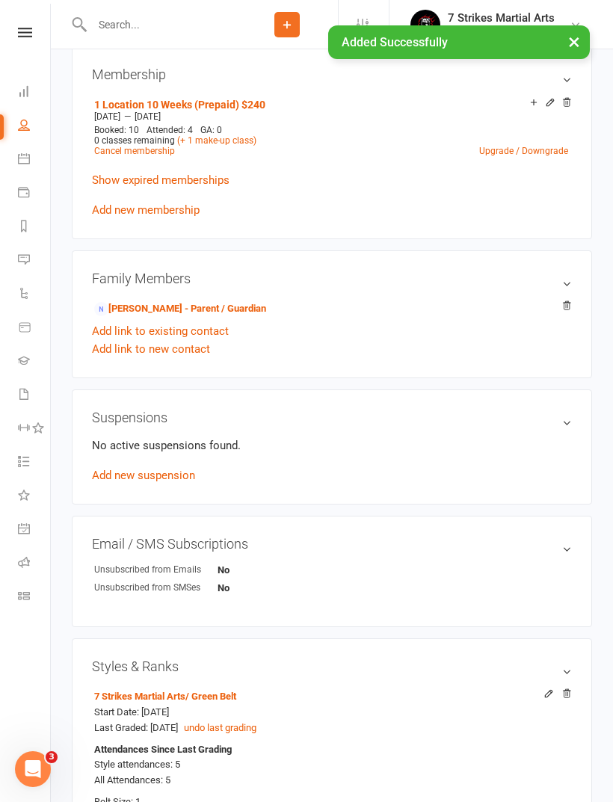
click at [536, 107] on icon at bounding box center [533, 102] width 10 height 10
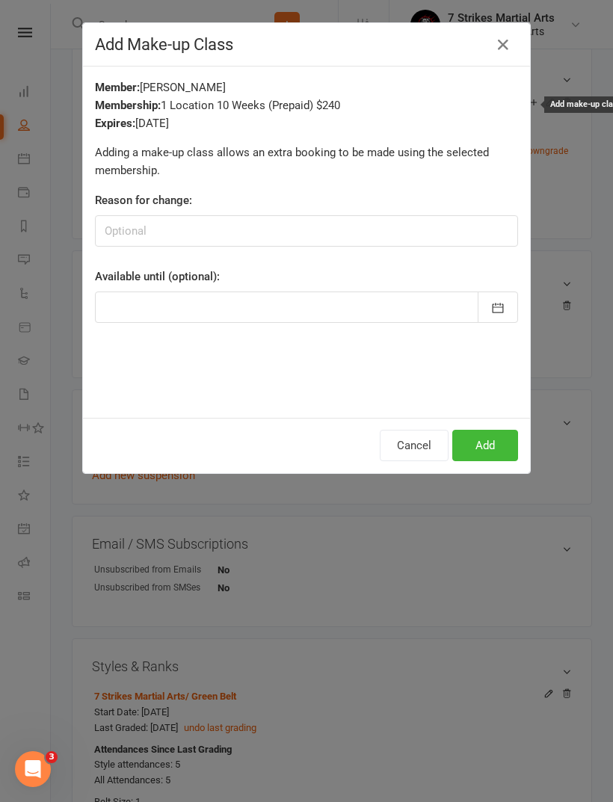
click at [418, 452] on button "Cancel" at bounding box center [414, 445] width 69 height 31
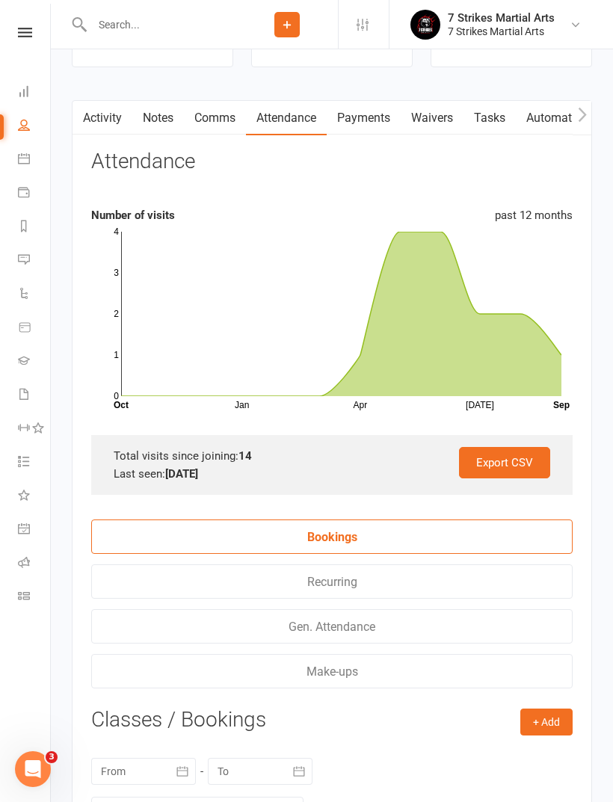
scroll to position [2271, 0]
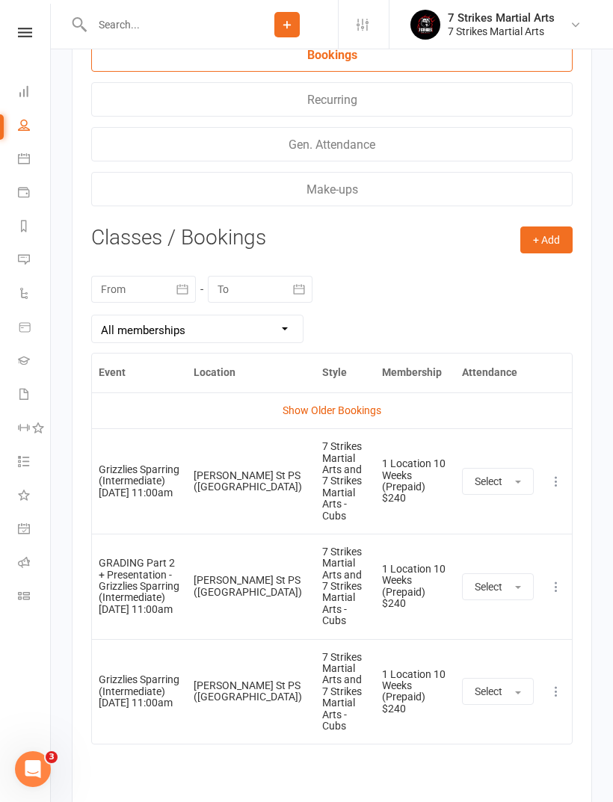
click at [498, 475] on span "Select" at bounding box center [488, 481] width 28 height 12
click at [516, 508] on span "Attended" at bounding box center [496, 514] width 45 height 13
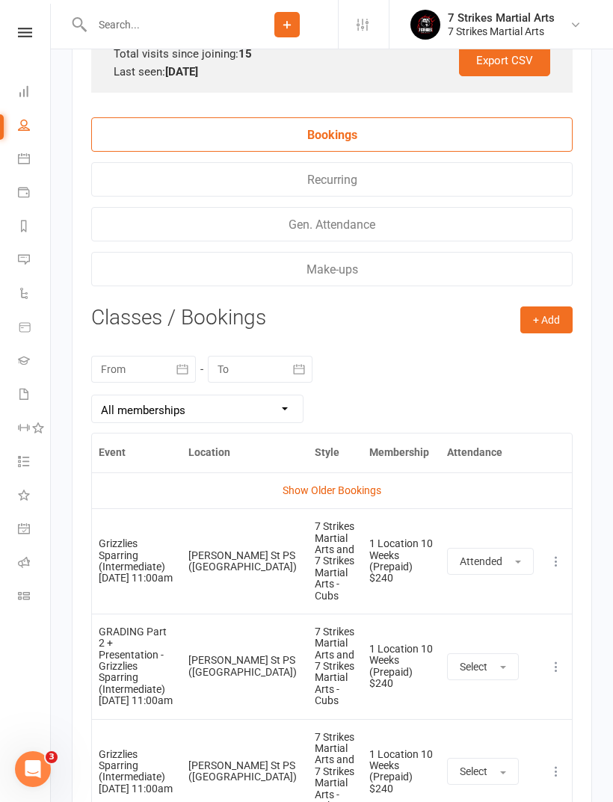
scroll to position [2282, 0]
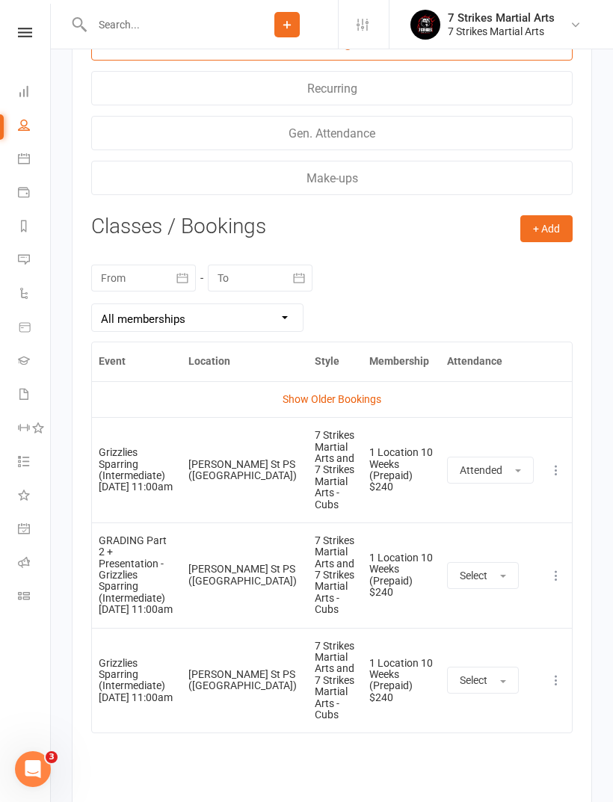
click at [516, 469] on span "button" at bounding box center [518, 470] width 6 height 3
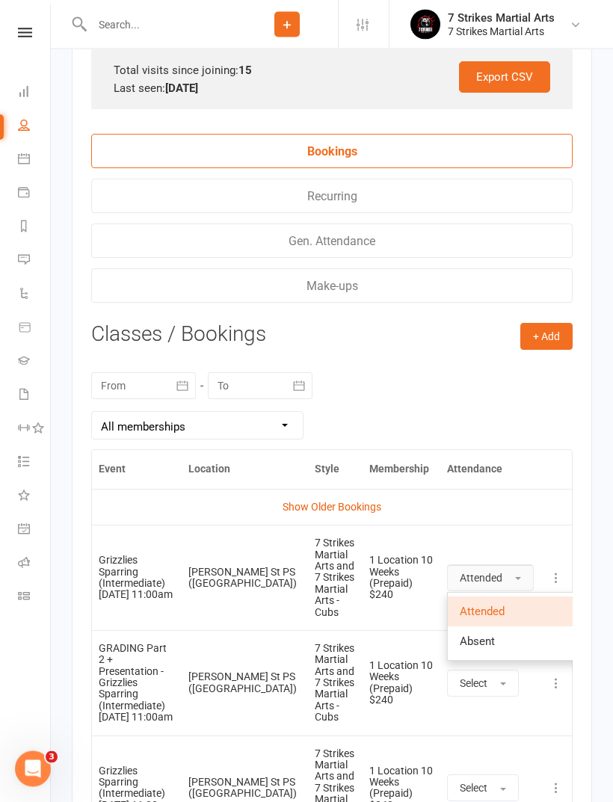
scroll to position [2177, 0]
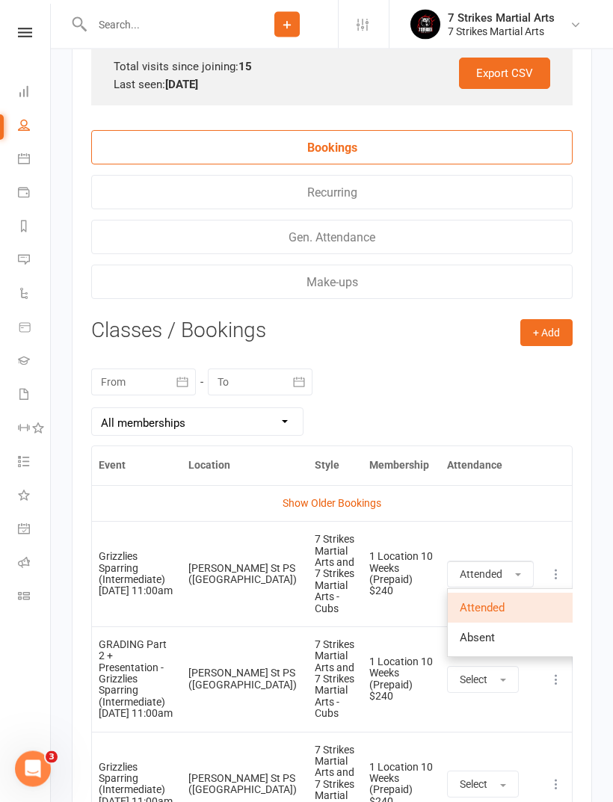
click at [557, 567] on icon at bounding box center [555, 574] width 15 height 15
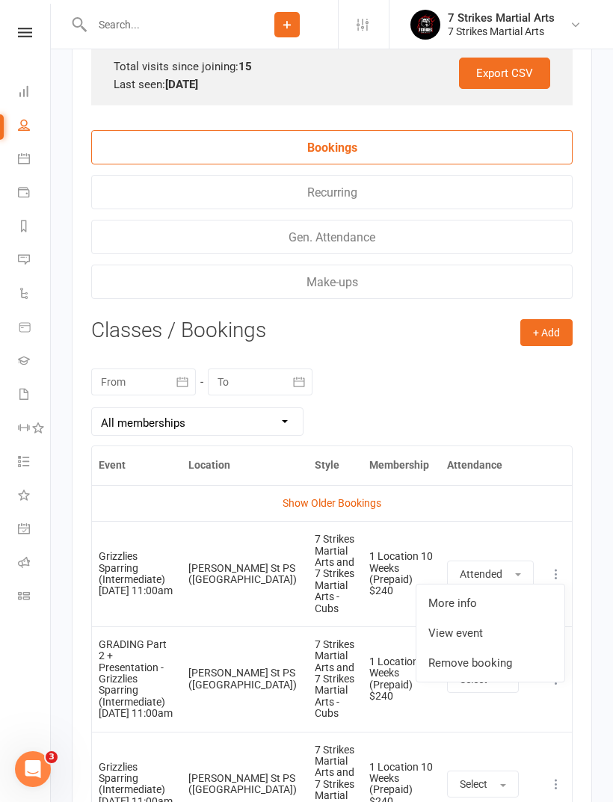
click at [476, 651] on link "Remove booking" at bounding box center [490, 663] width 148 height 30
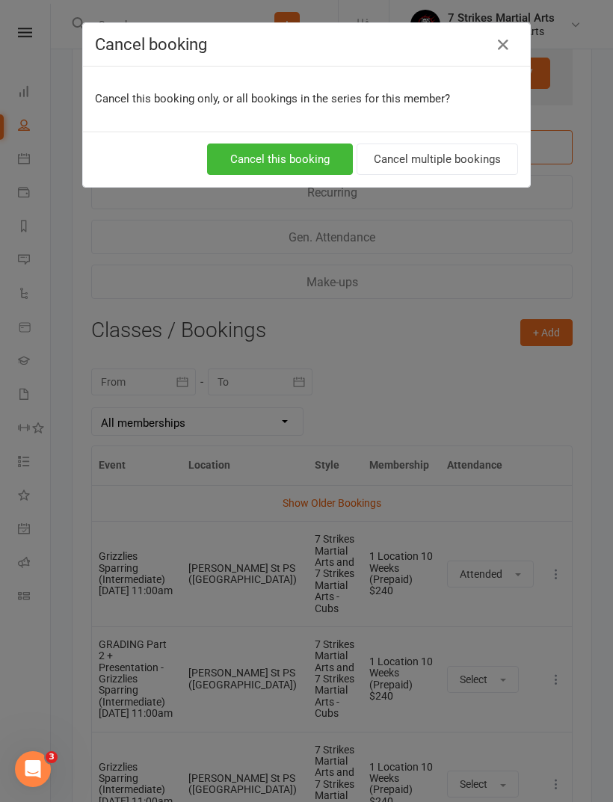
click at [308, 153] on button "Cancel this booking" at bounding box center [280, 158] width 146 height 31
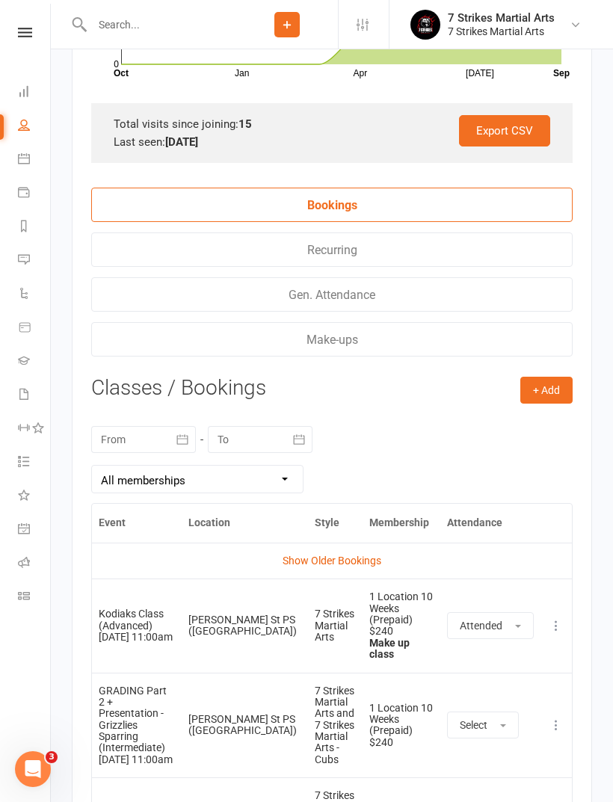
scroll to position [2144, 0]
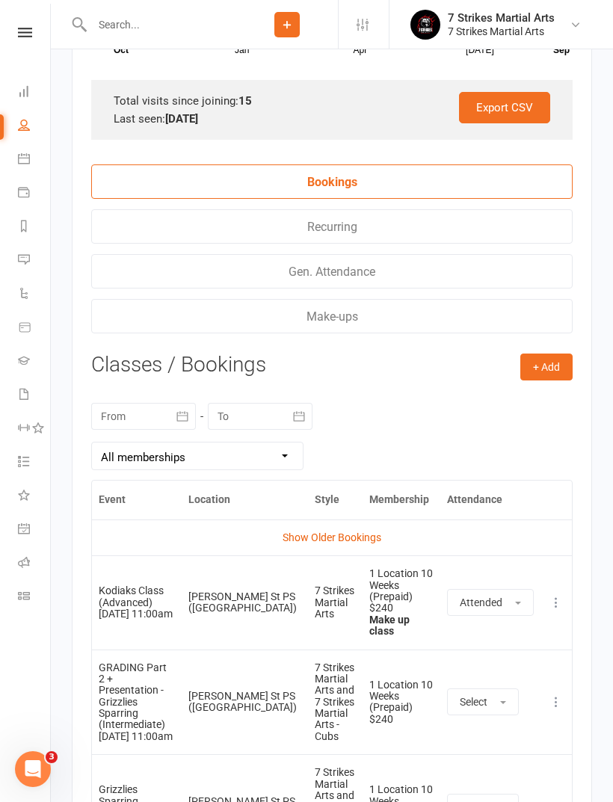
click at [377, 543] on link "Show Older Bookings" at bounding box center [331, 537] width 99 height 12
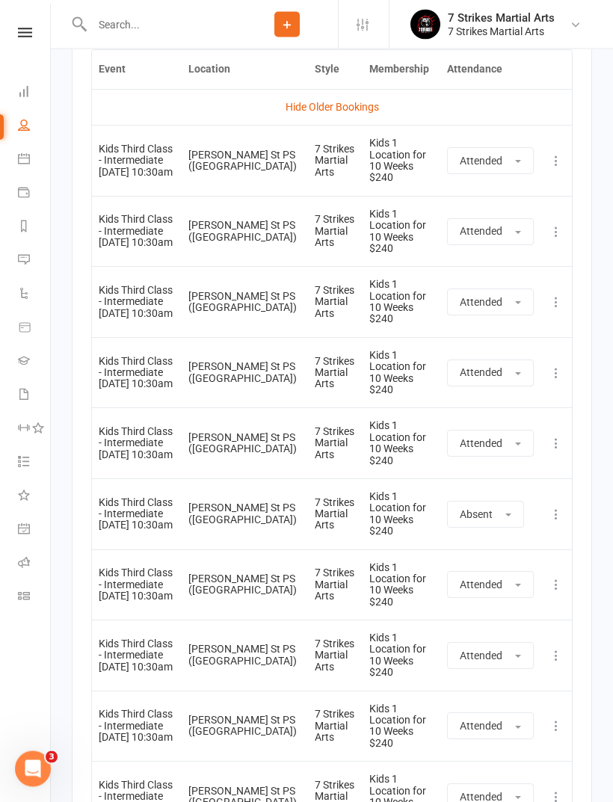
scroll to position [2562, 0]
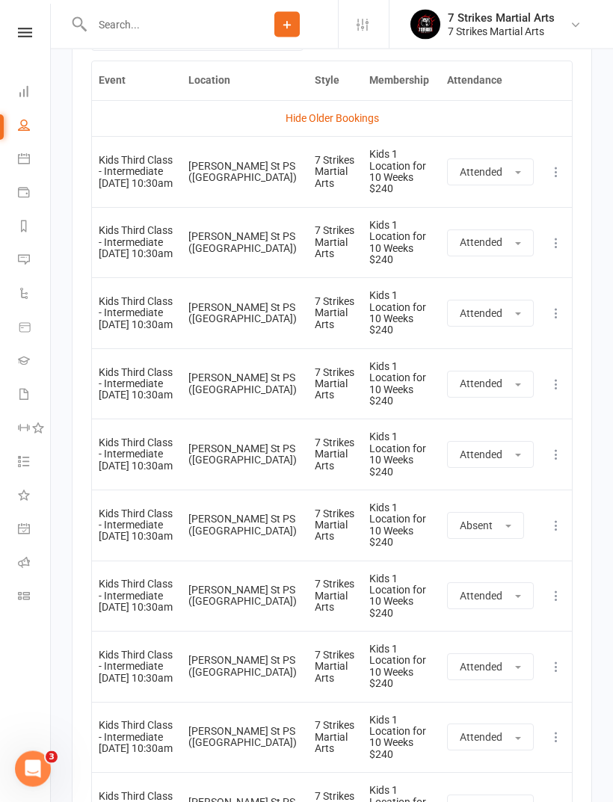
click at [42, 21] on nav "Clubworx Dashboard People Calendar Payments Reports Messages Automations Produc…" at bounding box center [25, 405] width 51 height 802
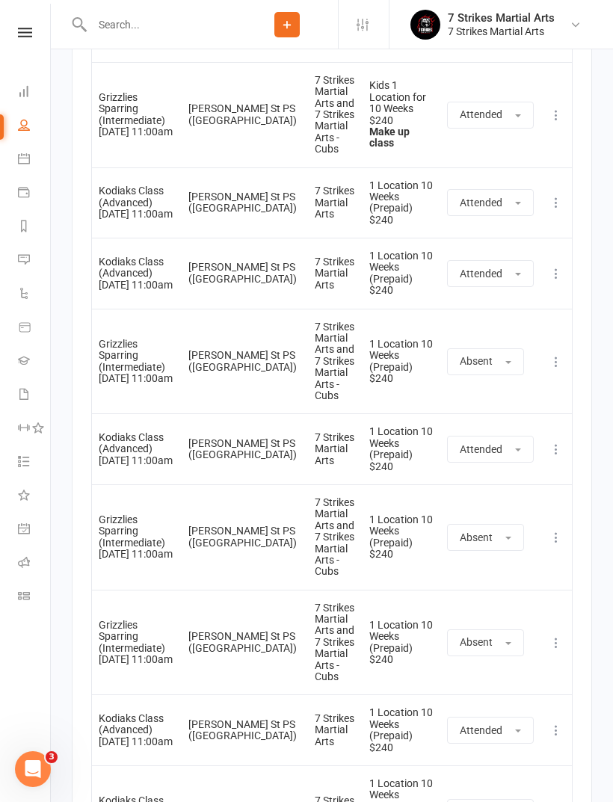
scroll to position [3342, 0]
click at [565, 354] on button at bounding box center [556, 363] width 18 height 18
click at [486, 436] on link "Delete booking" at bounding box center [490, 451] width 148 height 30
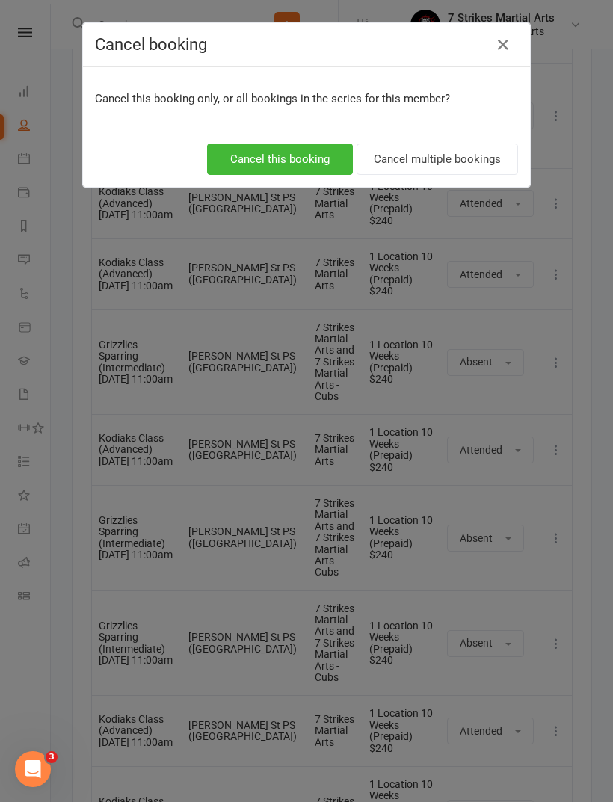
click at [306, 161] on button "Cancel this booking" at bounding box center [280, 158] width 146 height 31
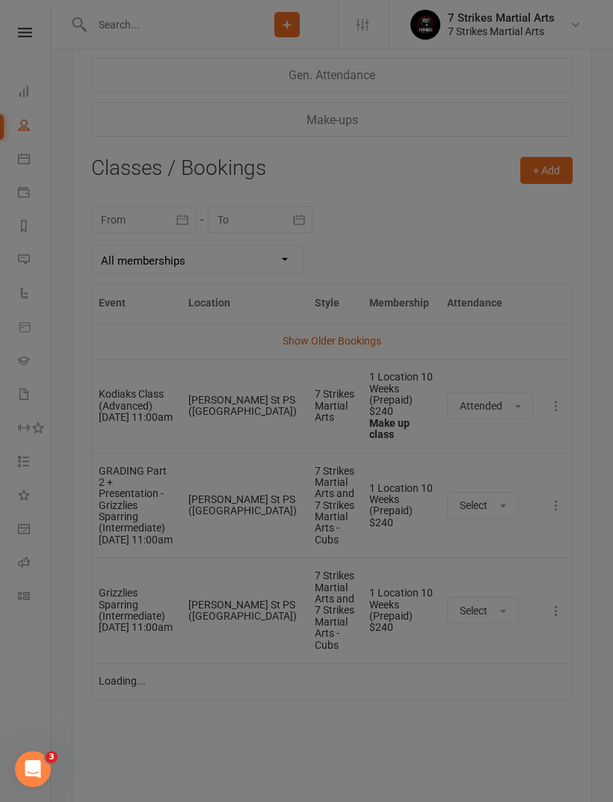
scroll to position [2282, 0]
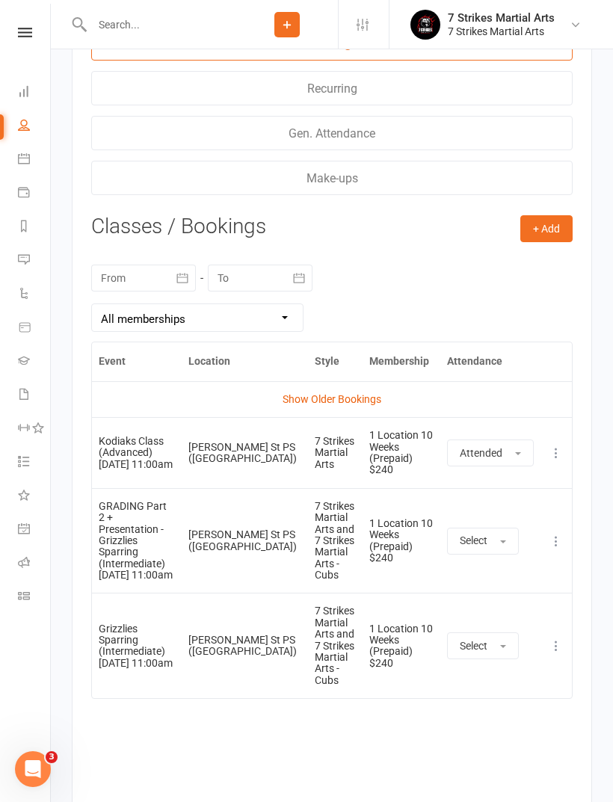
click at [359, 401] on link "Show Older Bookings" at bounding box center [331, 399] width 99 height 12
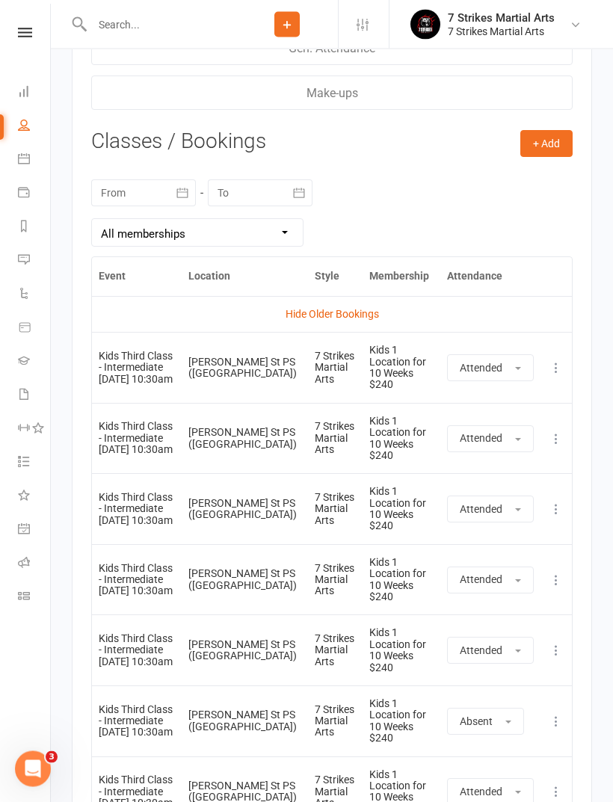
scroll to position [2353, 0]
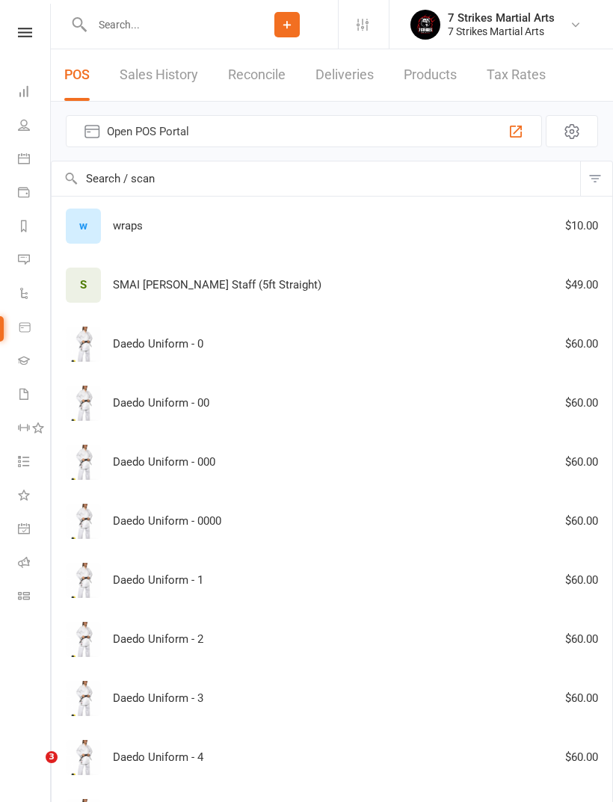
select select "100"
click at [504, 125] on button "Open POS Portal" at bounding box center [304, 131] width 476 height 32
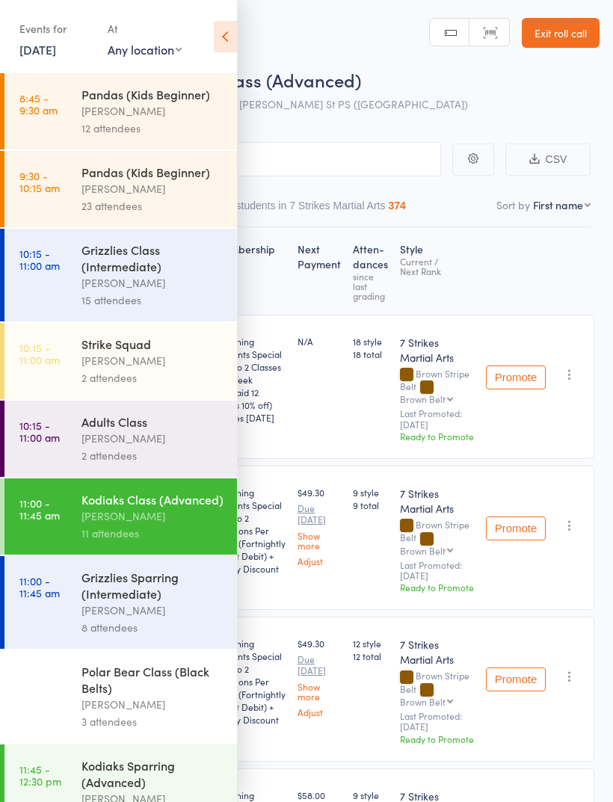
click at [229, 22] on icon at bounding box center [225, 36] width 23 height 31
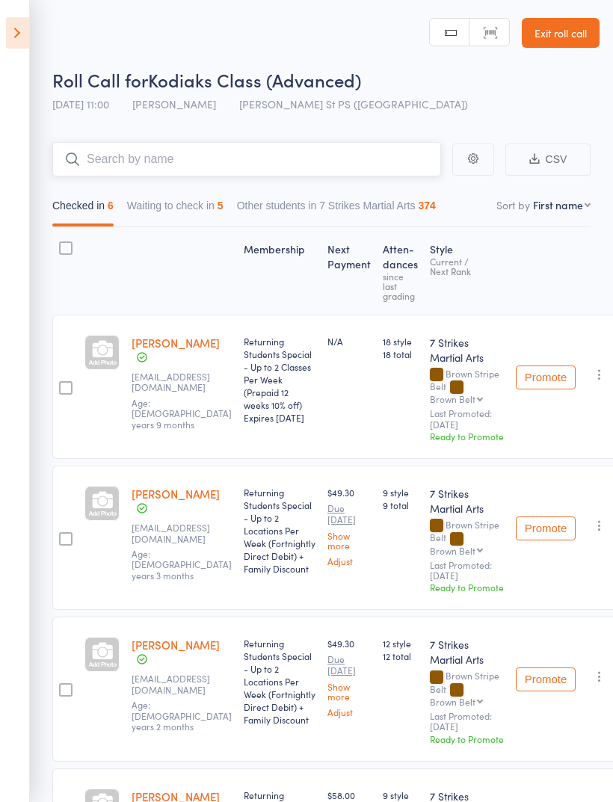
click at [319, 169] on input "search" at bounding box center [246, 159] width 389 height 34
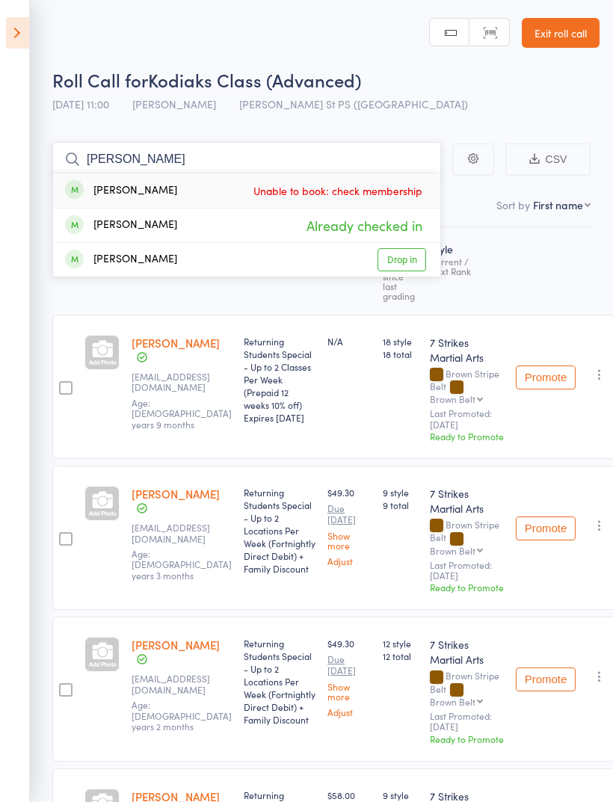
type input "[PERSON_NAME]"
click at [329, 197] on span "Unable to book: check membership" at bounding box center [338, 190] width 176 height 22
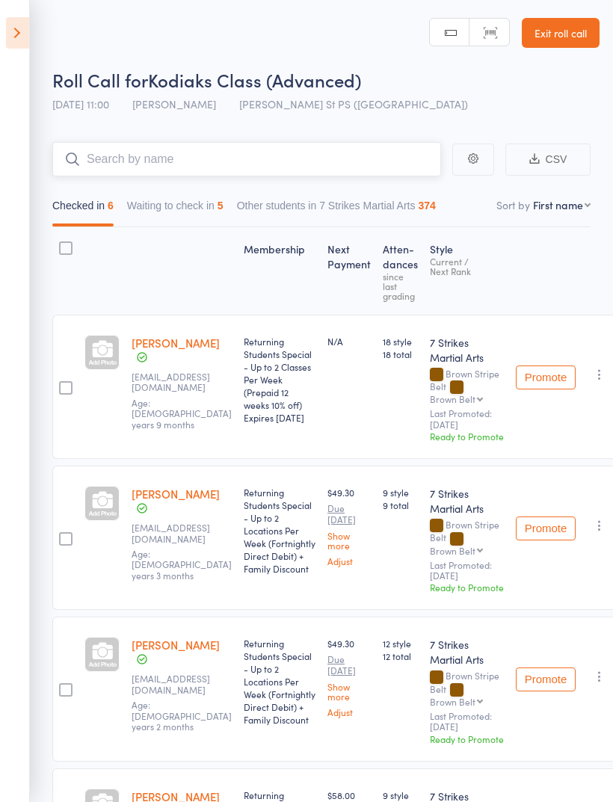
click at [310, 165] on input "search" at bounding box center [246, 159] width 389 height 34
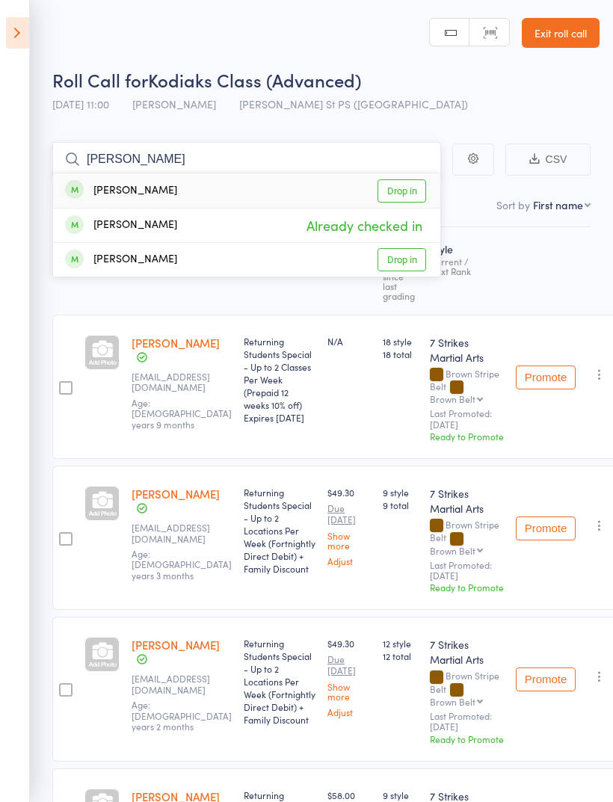
type input "[PERSON_NAME]"
click at [401, 197] on link "Drop in" at bounding box center [401, 190] width 49 height 23
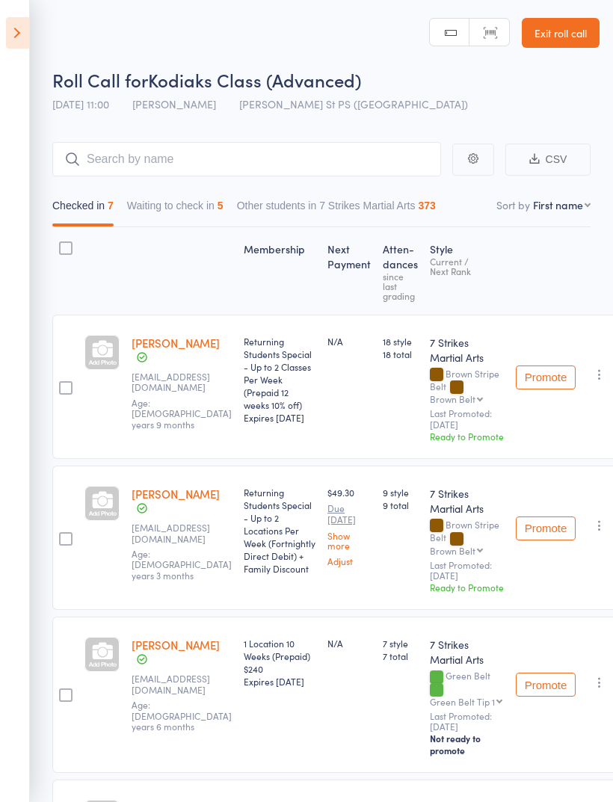
click at [362, 1] on header "Roll Call for Kodiaks Class (Advanced) [DATE] 11:00 [PERSON_NAME] St PS (North …" at bounding box center [306, 60] width 613 height 120
click at [360, 4] on header "Roll Call for Kodiaks Class (Advanced) 14 Sep 11:00 Daniel Jancek Truscott St P…" at bounding box center [306, 60] width 613 height 120
click at [380, 0] on header "Roll Call for Kodiaks Class (Advanced) 14 Sep 11:00 Daniel Jancek Truscott St P…" at bounding box center [306, 60] width 613 height 120
click at [28, 42] on icon at bounding box center [17, 32] width 23 height 31
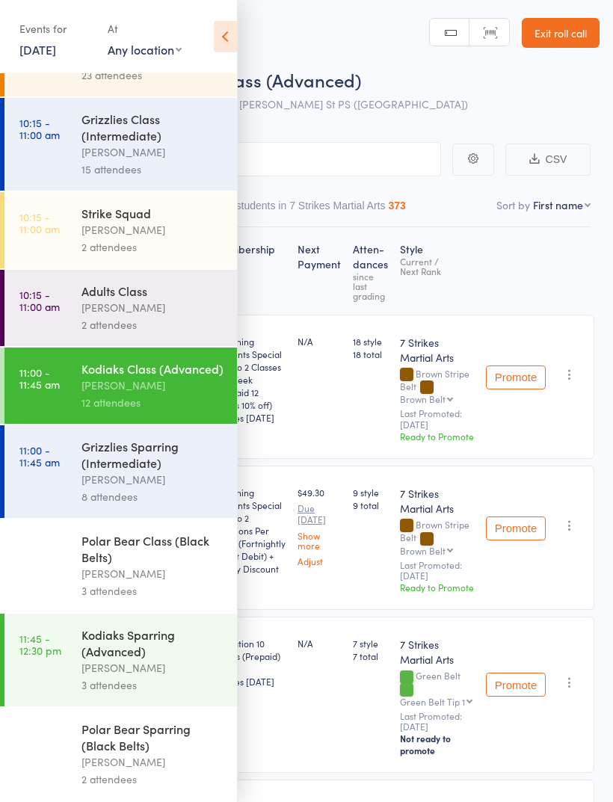
scroll to position [153, 0]
click at [171, 641] on div "Kodiaks Sparring (Advanced)" at bounding box center [152, 642] width 143 height 33
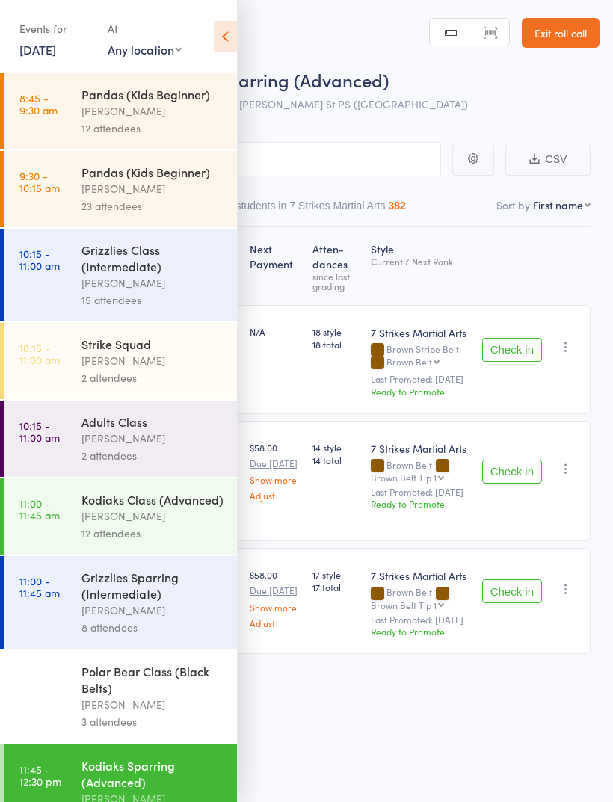
click at [235, 35] on icon at bounding box center [225, 36] width 23 height 31
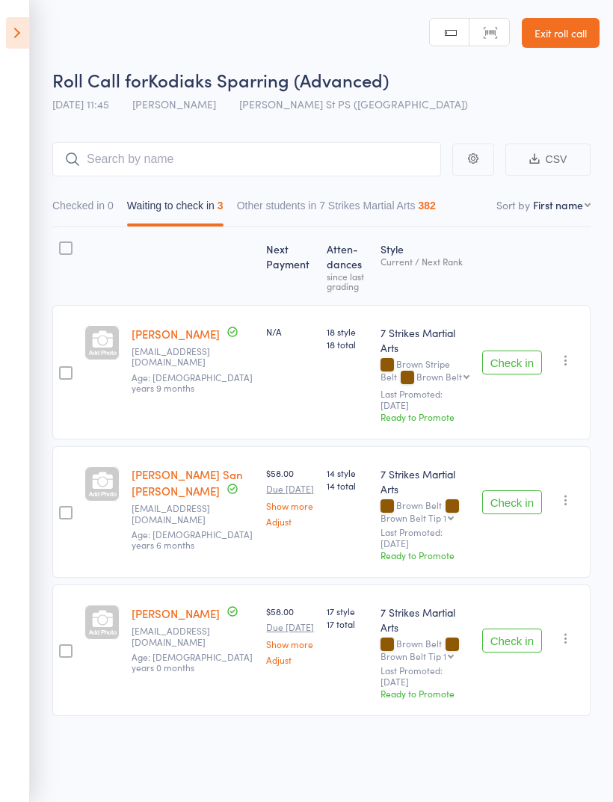
click at [91, 213] on button "Checked in 0" at bounding box center [82, 209] width 61 height 34
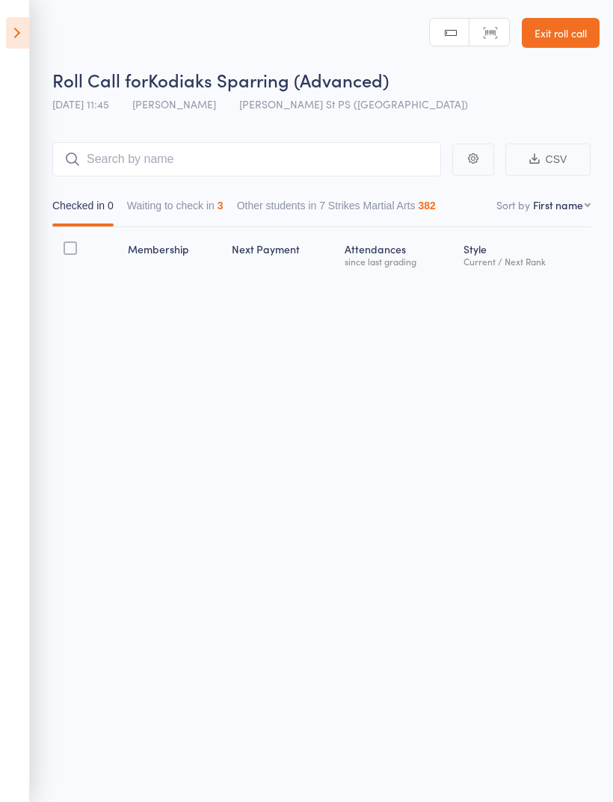
click at [195, 217] on button "Waiting to check in 3" at bounding box center [175, 209] width 96 height 34
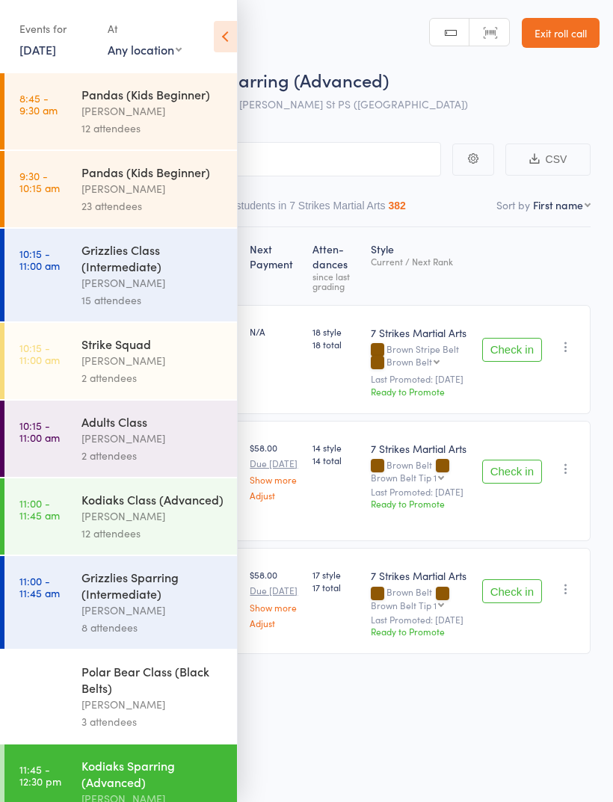
click at [231, 40] on icon at bounding box center [225, 36] width 23 height 31
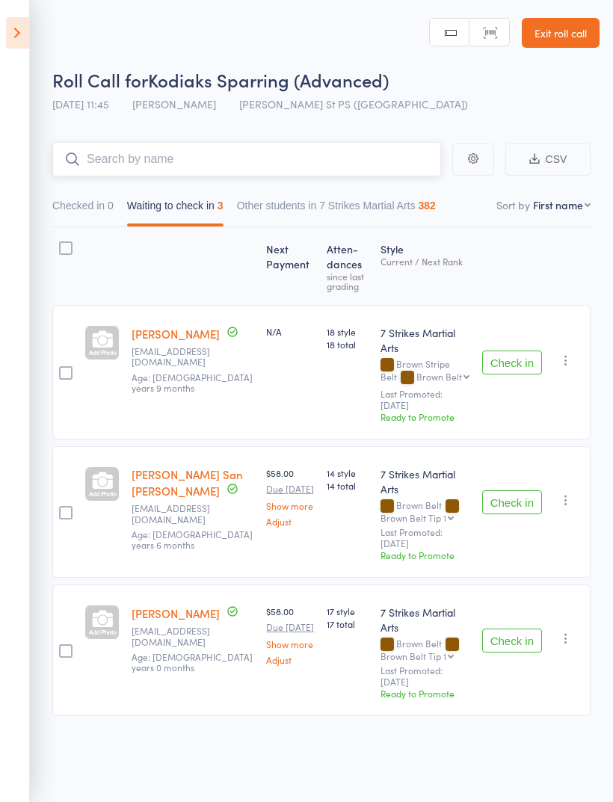
click at [263, 161] on input "search" at bounding box center [246, 159] width 389 height 34
type input "[PERSON_NAME]"
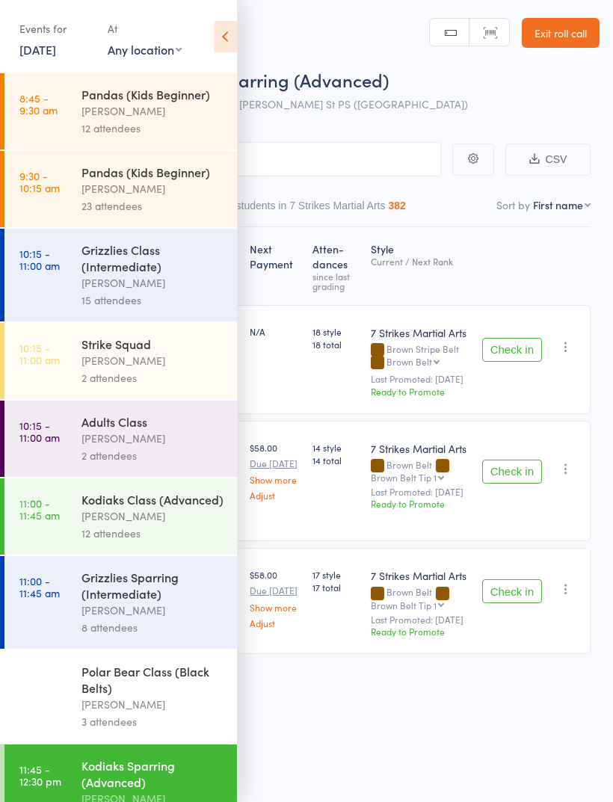
click at [214, 31] on icon at bounding box center [225, 36] width 23 height 31
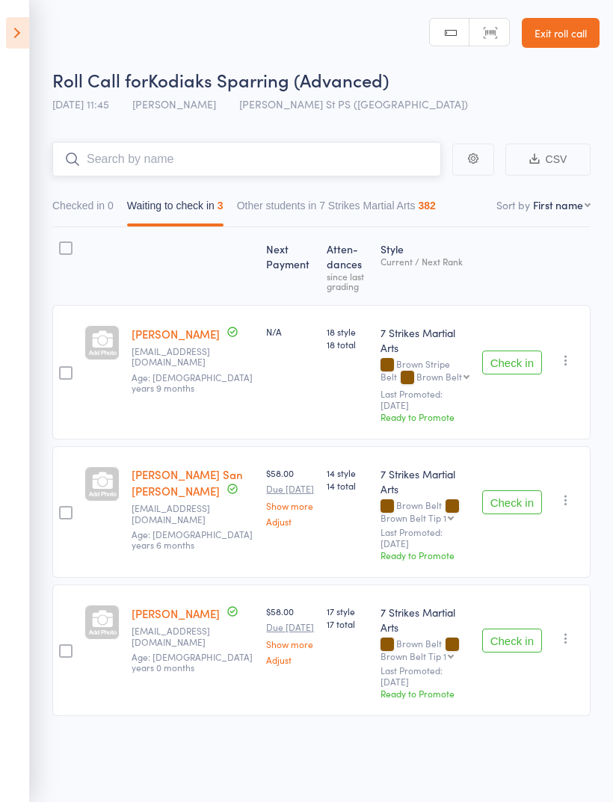
click at [282, 166] on input "search" at bounding box center [246, 159] width 389 height 34
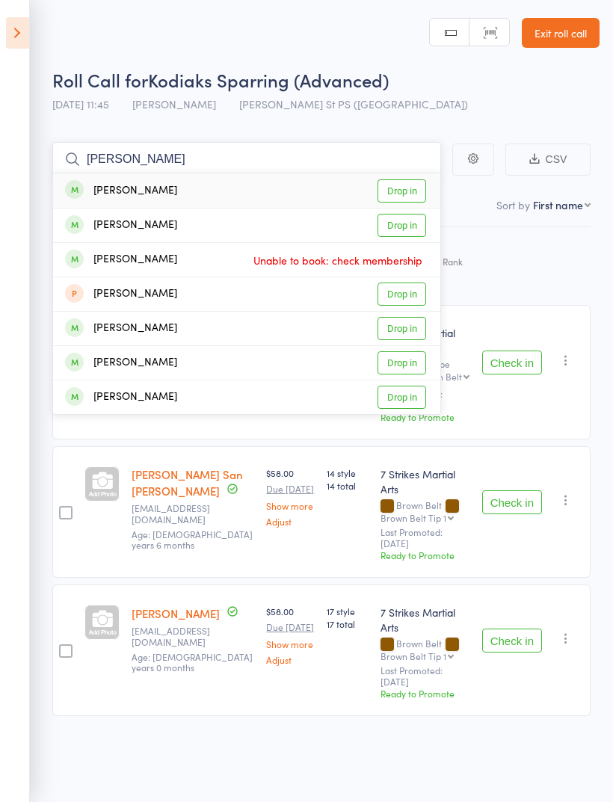
type input "[PERSON_NAME]"
click at [409, 191] on link "Drop in" at bounding box center [401, 190] width 49 height 23
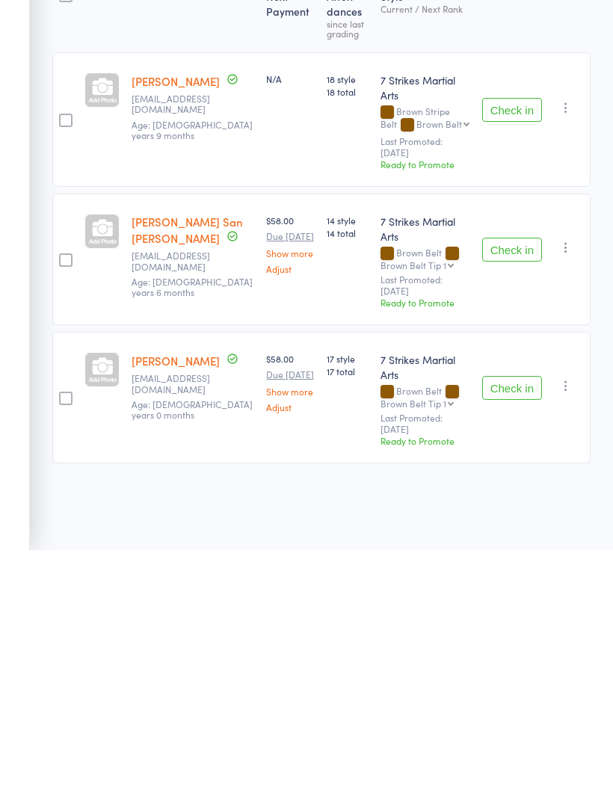
scroll to position [4, 0]
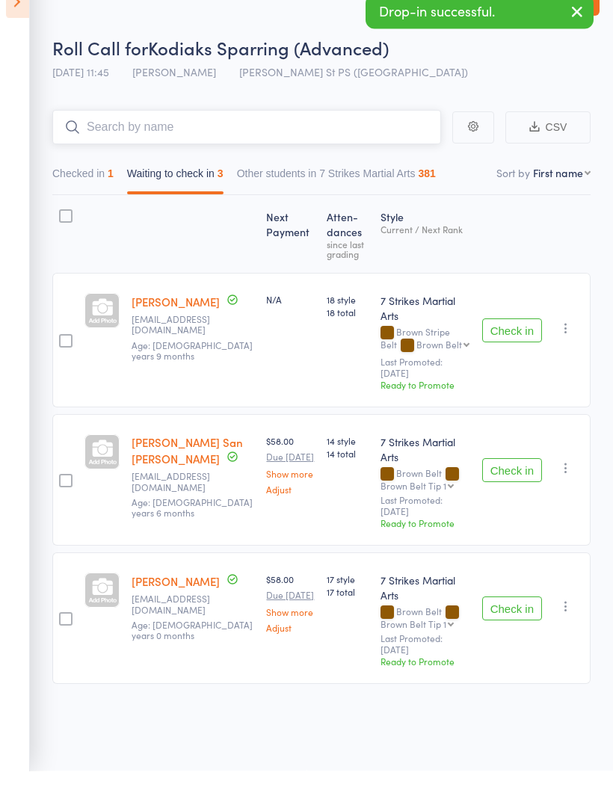
click at [96, 191] on button "Checked in 1" at bounding box center [82, 208] width 61 height 34
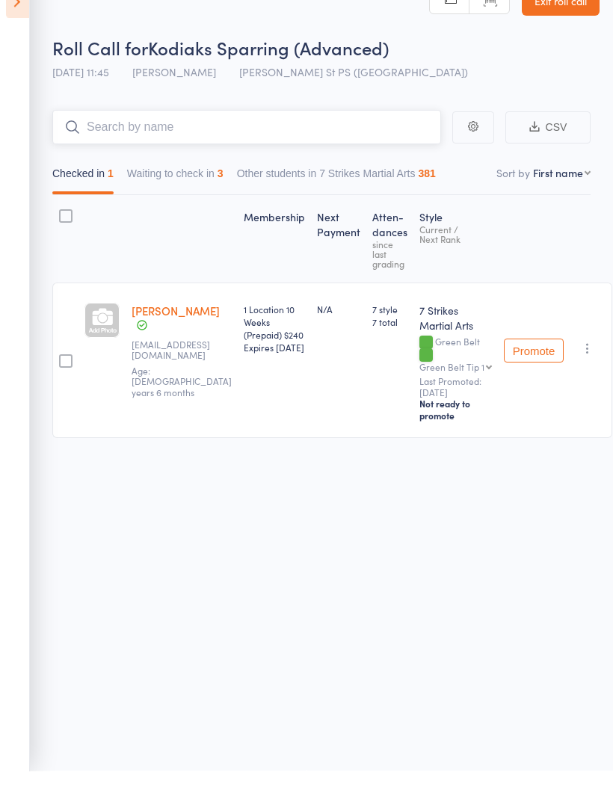
scroll to position [10, 0]
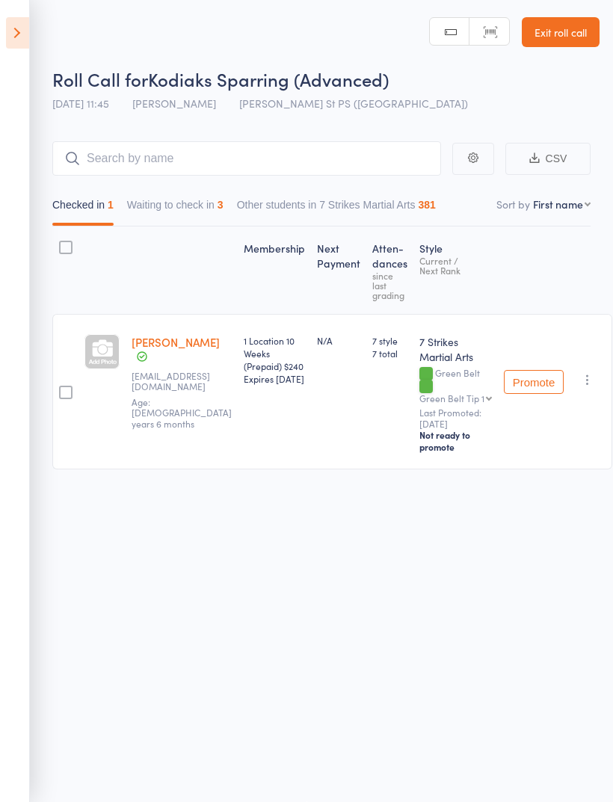
click at [576, 353] on div "Promote Undo check-in Promote Send message Add Note Add Task Add Flag Remove Ma…" at bounding box center [555, 391] width 114 height 155
click at [581, 373] on icon "button" at bounding box center [587, 379] width 15 height 15
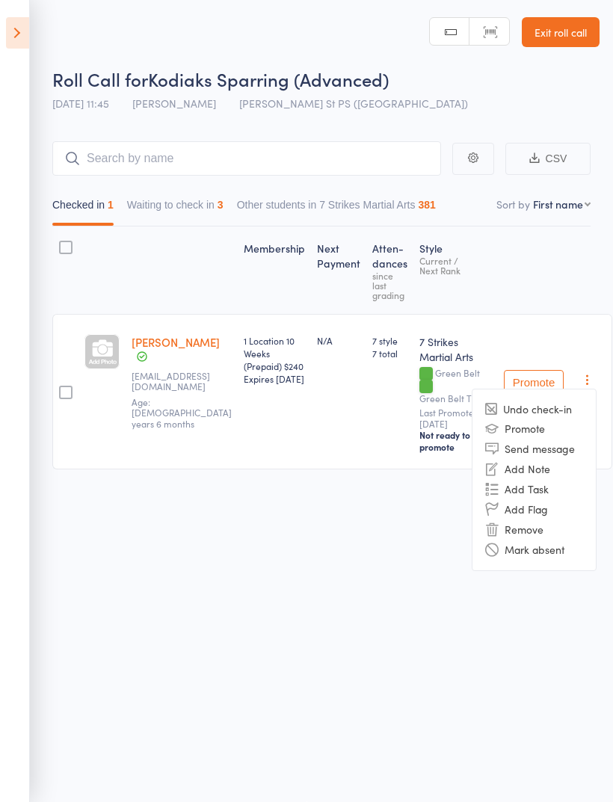
click at [542, 519] on li "Remove" at bounding box center [533, 529] width 123 height 20
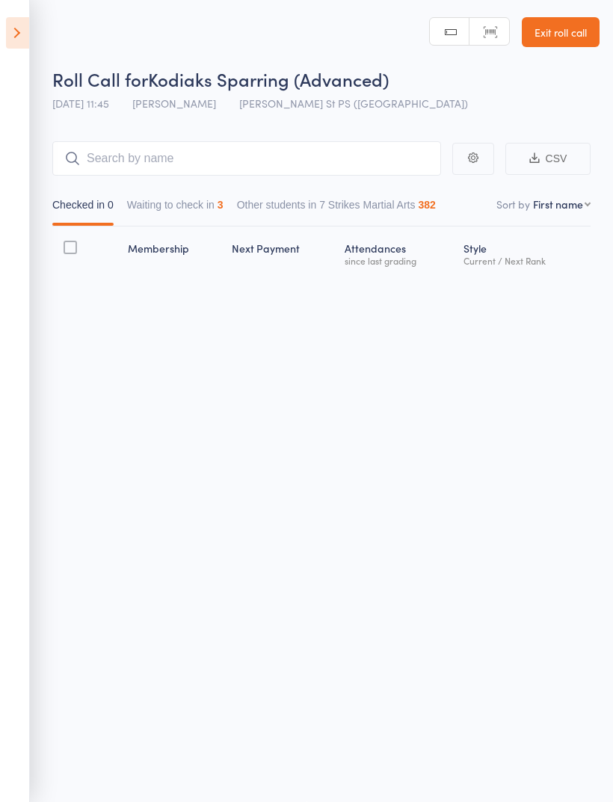
click at [204, 202] on button "Waiting to check in 3" at bounding box center [175, 208] width 96 height 34
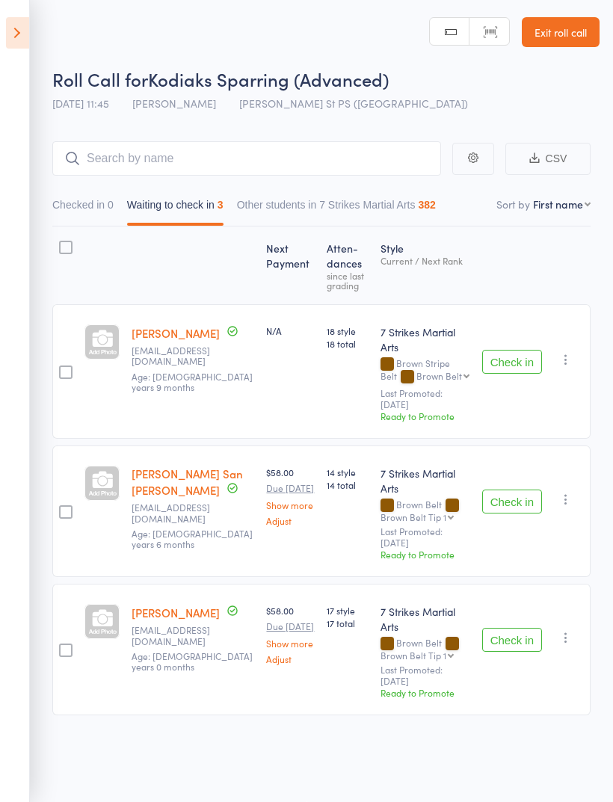
click at [19, 39] on icon at bounding box center [17, 32] width 23 height 31
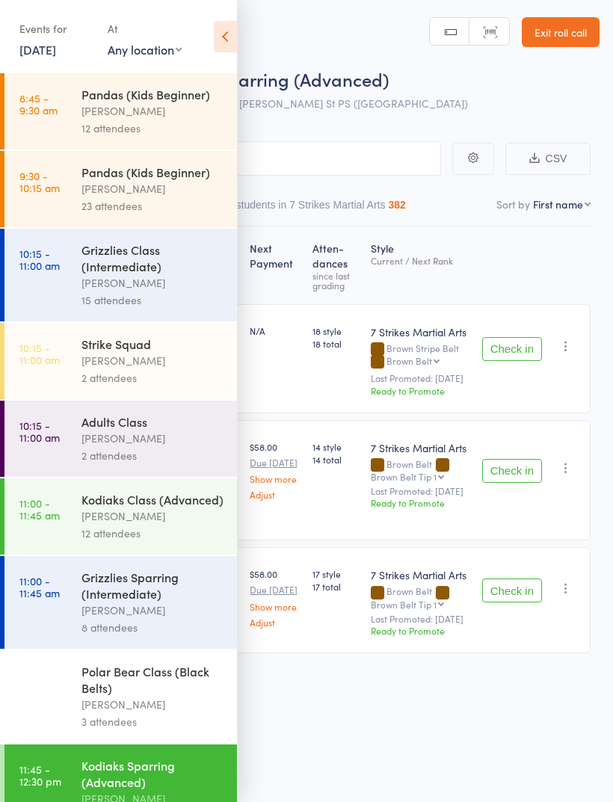
click at [179, 601] on div "Grizzlies Sparring (Intermediate)" at bounding box center [152, 585] width 143 height 33
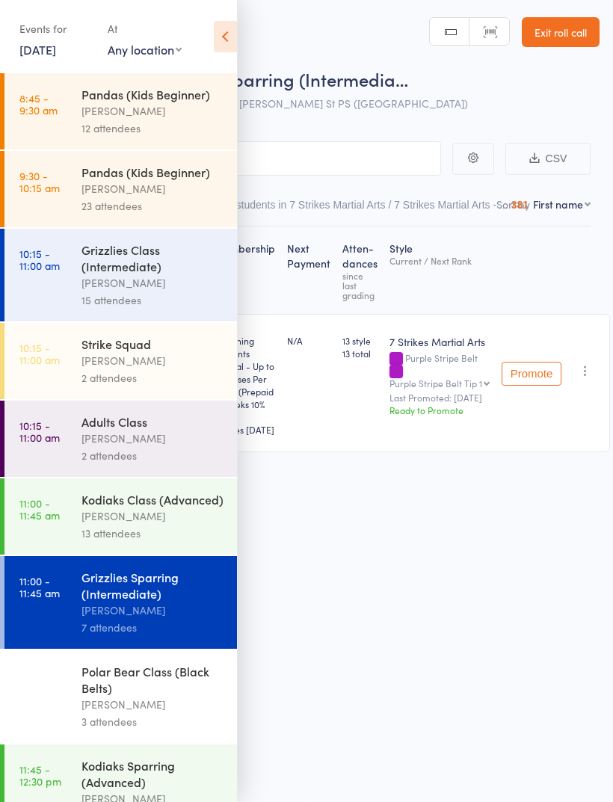
click at [234, 40] on icon at bounding box center [225, 36] width 23 height 31
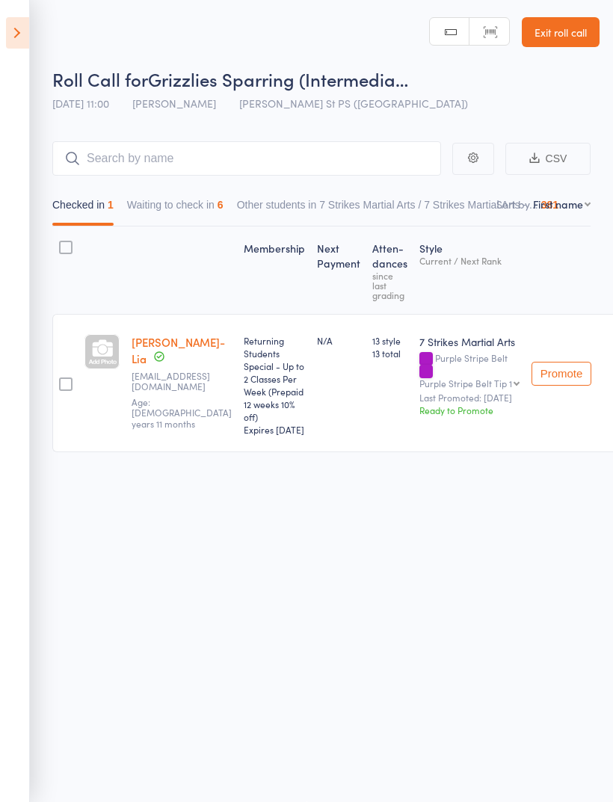
click at [209, 191] on button "Waiting to check in 6" at bounding box center [175, 208] width 96 height 34
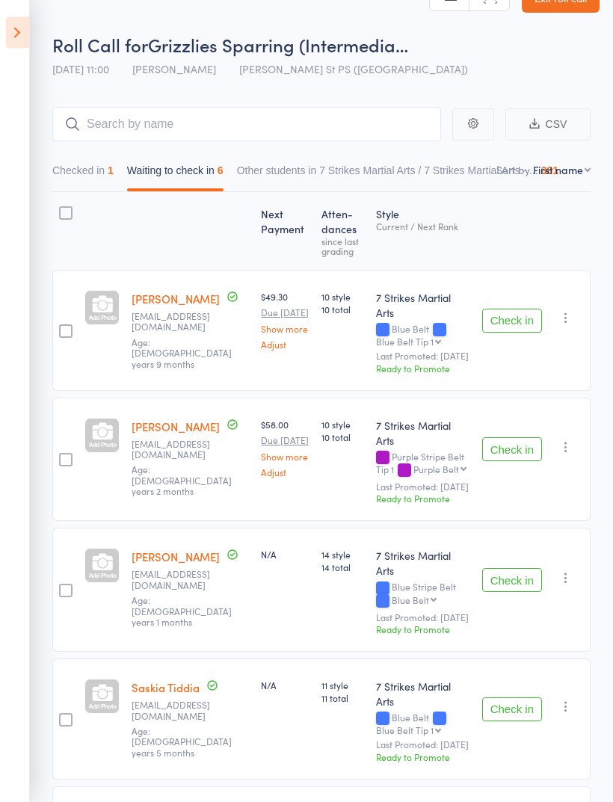
scroll to position [35, 0]
click at [515, 568] on button "Check in" at bounding box center [512, 580] width 60 height 24
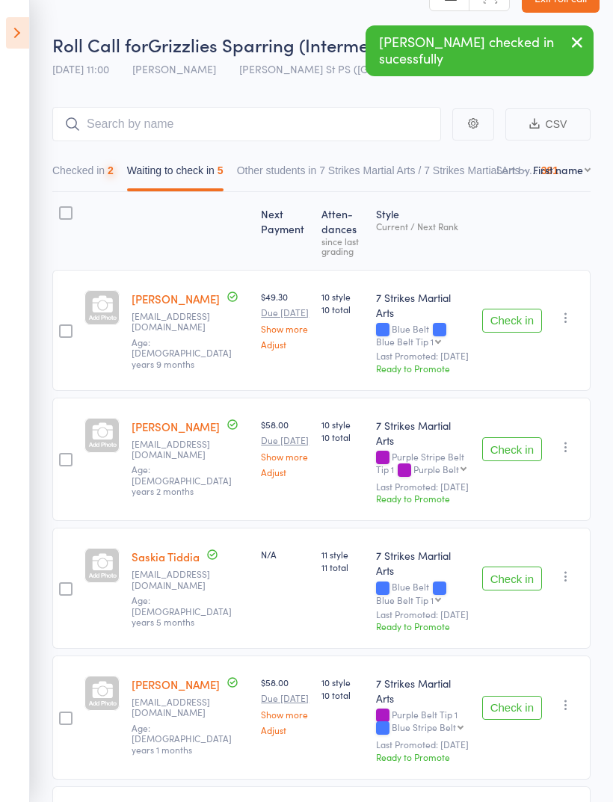
click at [510, 566] on button "Check in" at bounding box center [512, 578] width 60 height 24
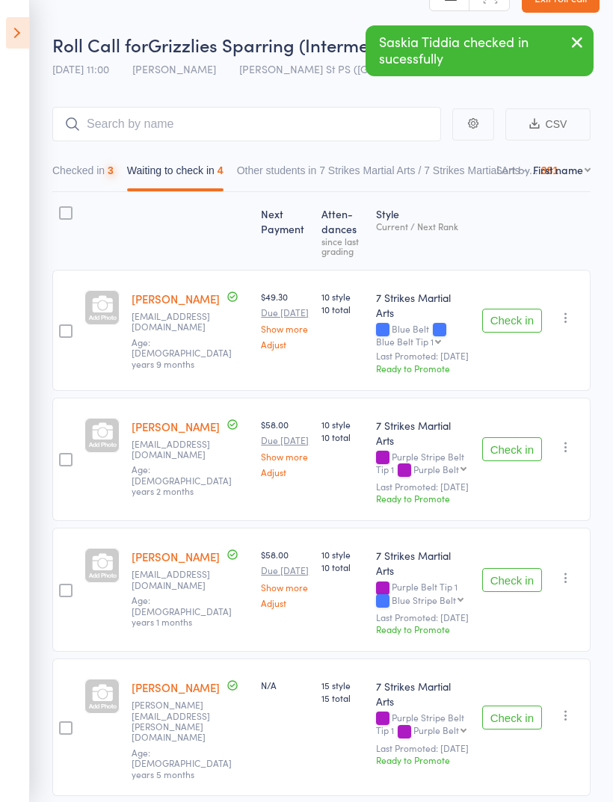
scroll to position [20, 0]
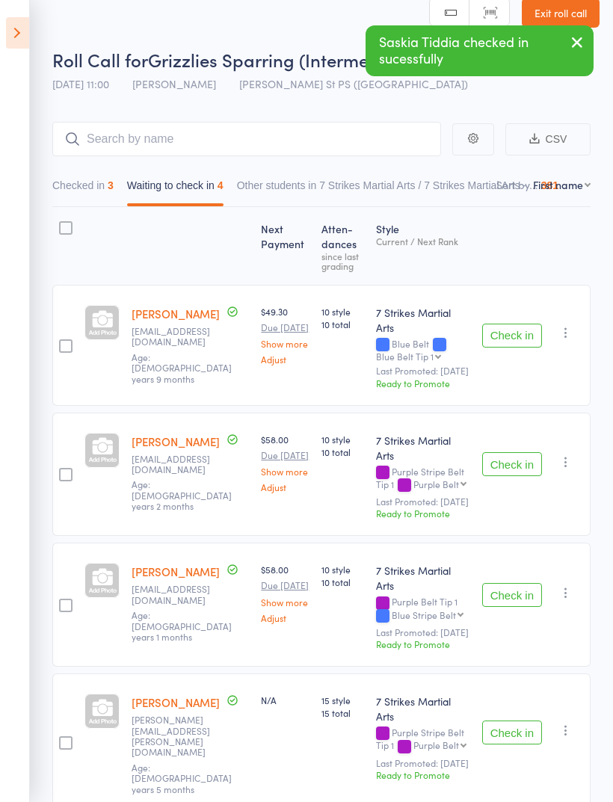
click at [508, 452] on button "Check in" at bounding box center [512, 464] width 60 height 24
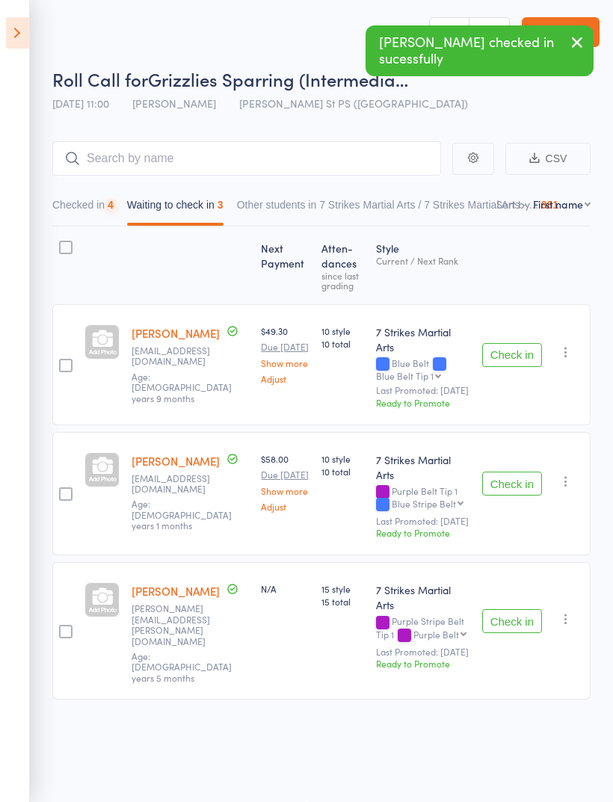
scroll to position [10, 0]
click at [508, 609] on button "Check in" at bounding box center [512, 621] width 60 height 24
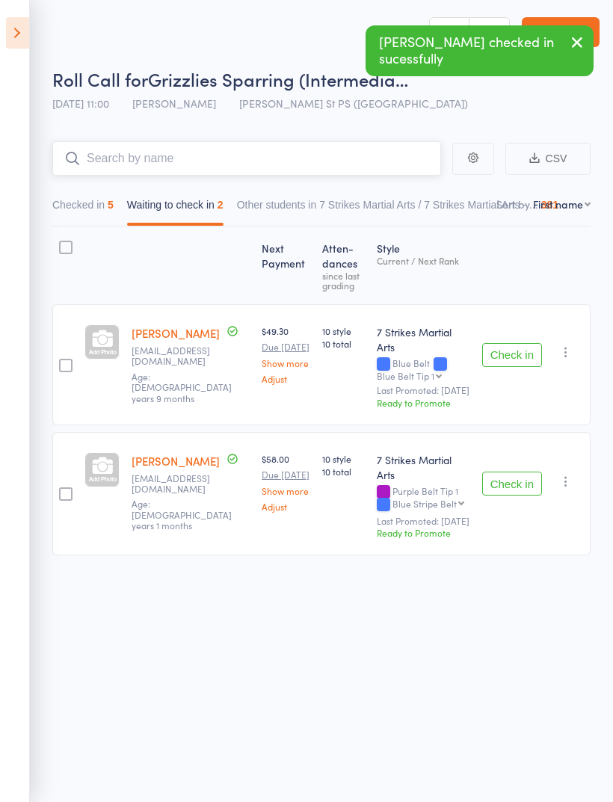
click at [283, 152] on input "search" at bounding box center [246, 158] width 389 height 34
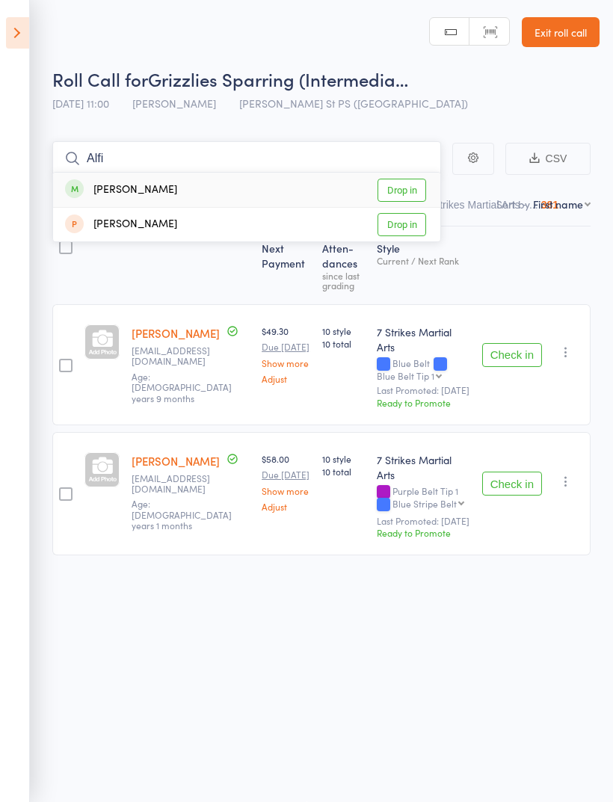
type input "Alfi"
click at [408, 184] on link "Drop in" at bounding box center [401, 190] width 49 height 23
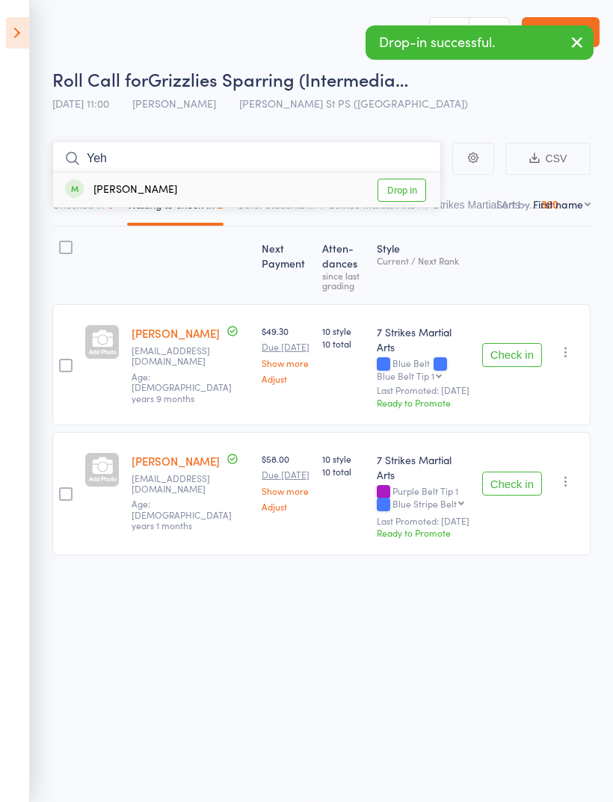
type input "Yeh"
click at [404, 181] on link "Drop in" at bounding box center [401, 190] width 49 height 23
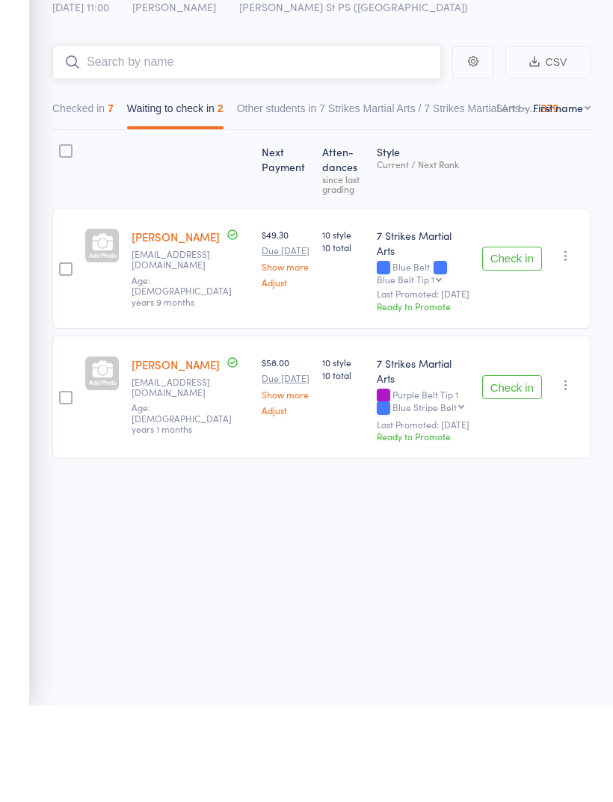
click at [92, 191] on button "Checked in 7" at bounding box center [82, 208] width 61 height 34
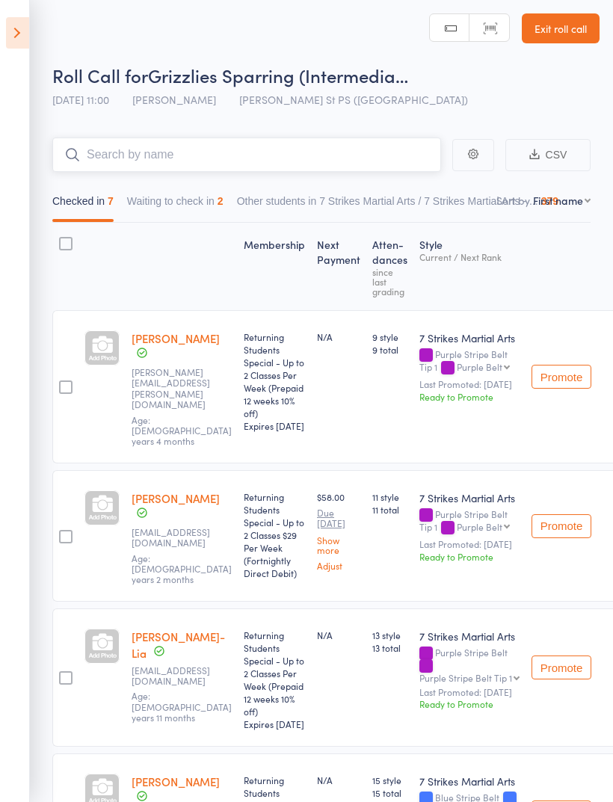
scroll to position [0, 0]
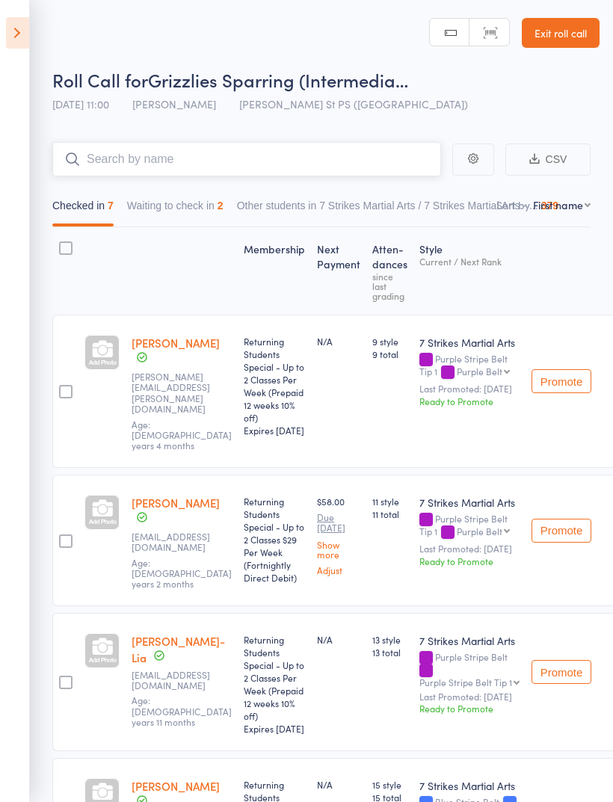
click at [289, 167] on input "search" at bounding box center [246, 159] width 389 height 34
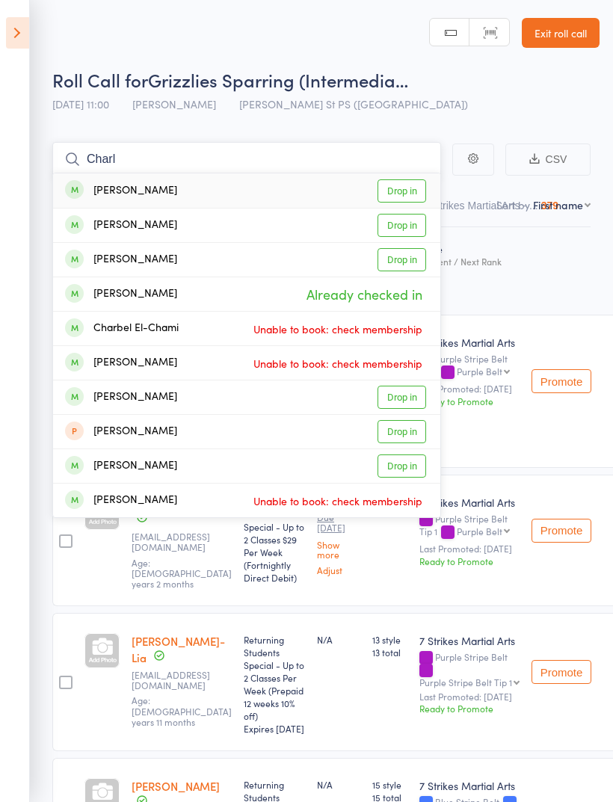
type input "Charl"
click at [404, 186] on link "Drop in" at bounding box center [401, 190] width 49 height 23
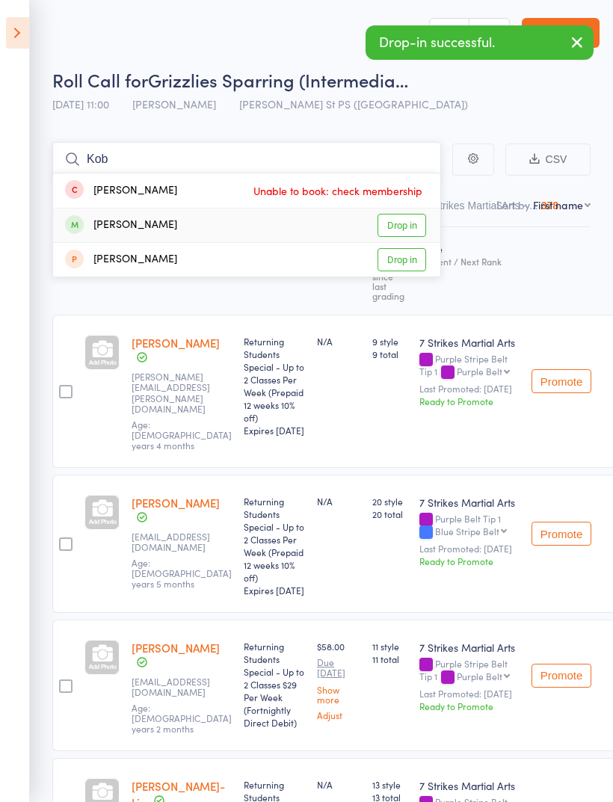
type input "Kob"
click at [418, 226] on link "Drop in" at bounding box center [401, 225] width 49 height 23
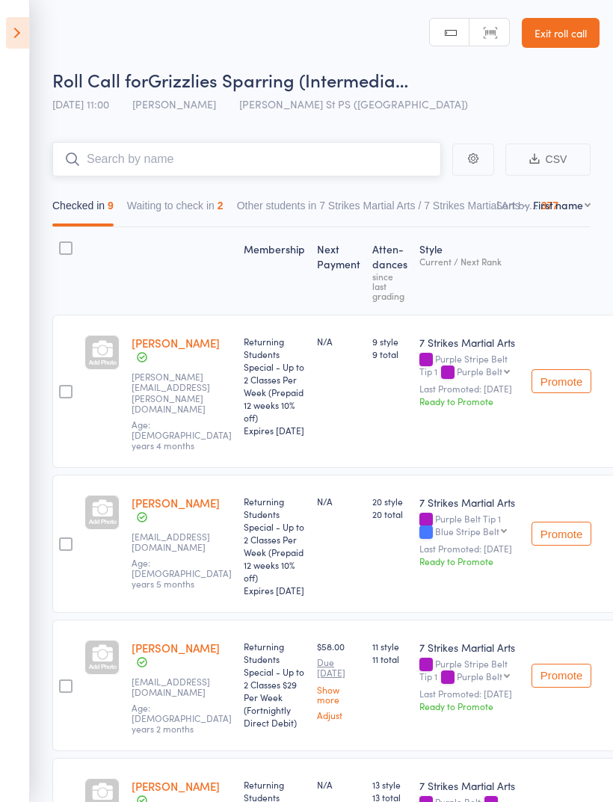
click at [217, 204] on button "Waiting to check in 2" at bounding box center [175, 209] width 96 height 34
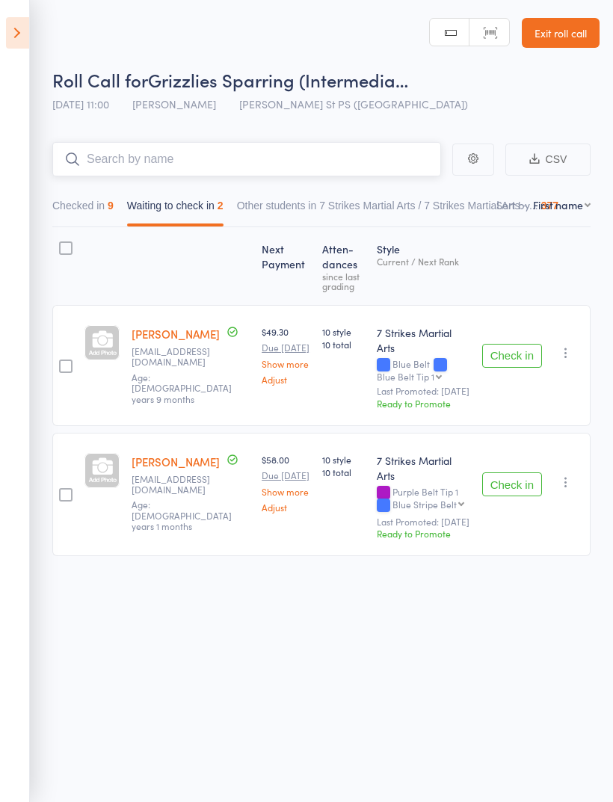
click at [100, 201] on button "Checked in 9" at bounding box center [82, 209] width 61 height 34
